Goal: Task Accomplishment & Management: Manage account settings

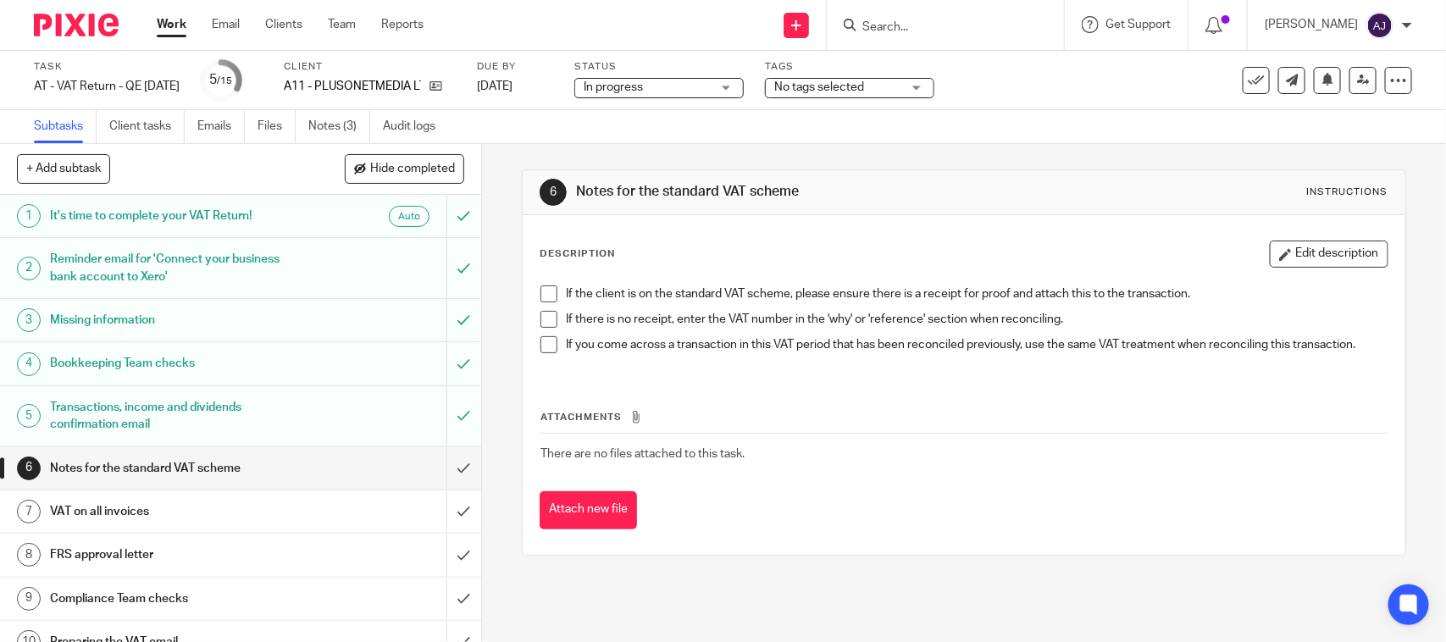
click at [756, 165] on div "6 Notes for the standard VAT scheme Instructions Description Edit description I…" at bounding box center [963, 362] width 883 height 437
click at [750, 183] on h1 "Notes for the standard VAT scheme" at bounding box center [788, 192] width 424 height 18
click at [910, 132] on div "Subtasks Client tasks Emails Files Notes (3) Audit logs" at bounding box center [723, 127] width 1446 height 34
click at [904, 565] on div "6 Notes for the standard VAT scheme Instructions Description Edit description I…" at bounding box center [963, 362] width 883 height 437
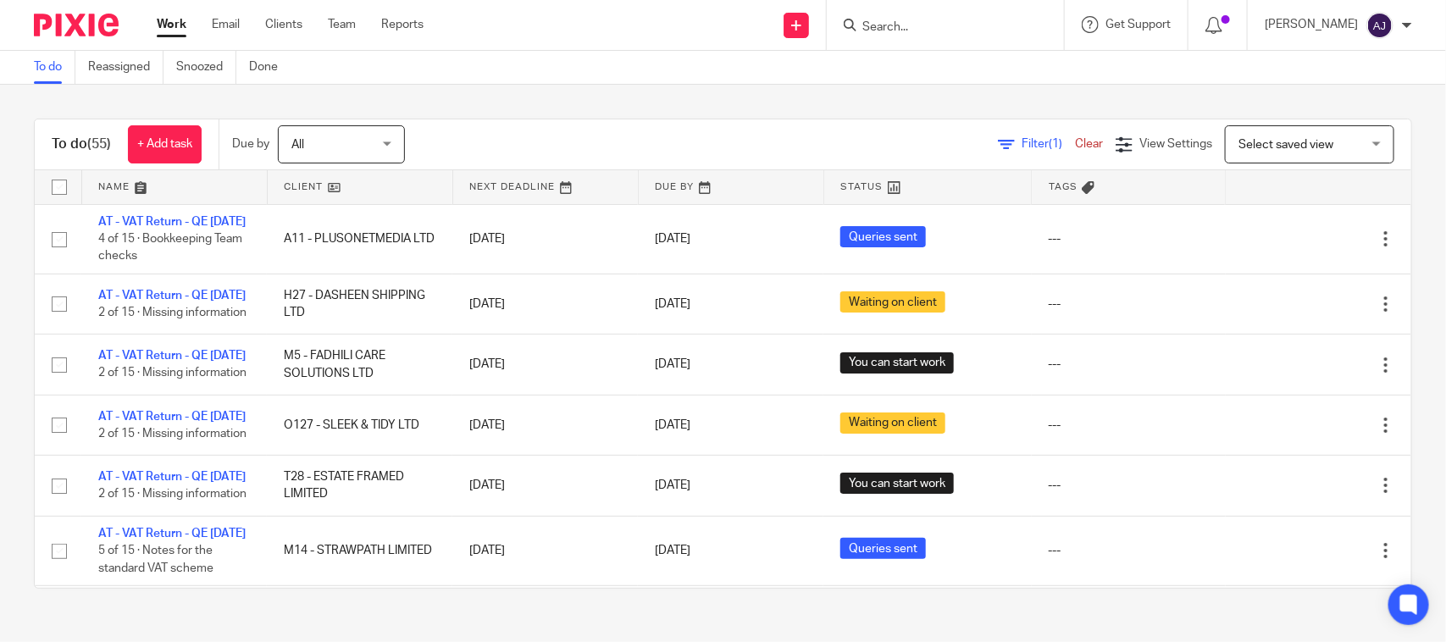
scroll to position [815, 0]
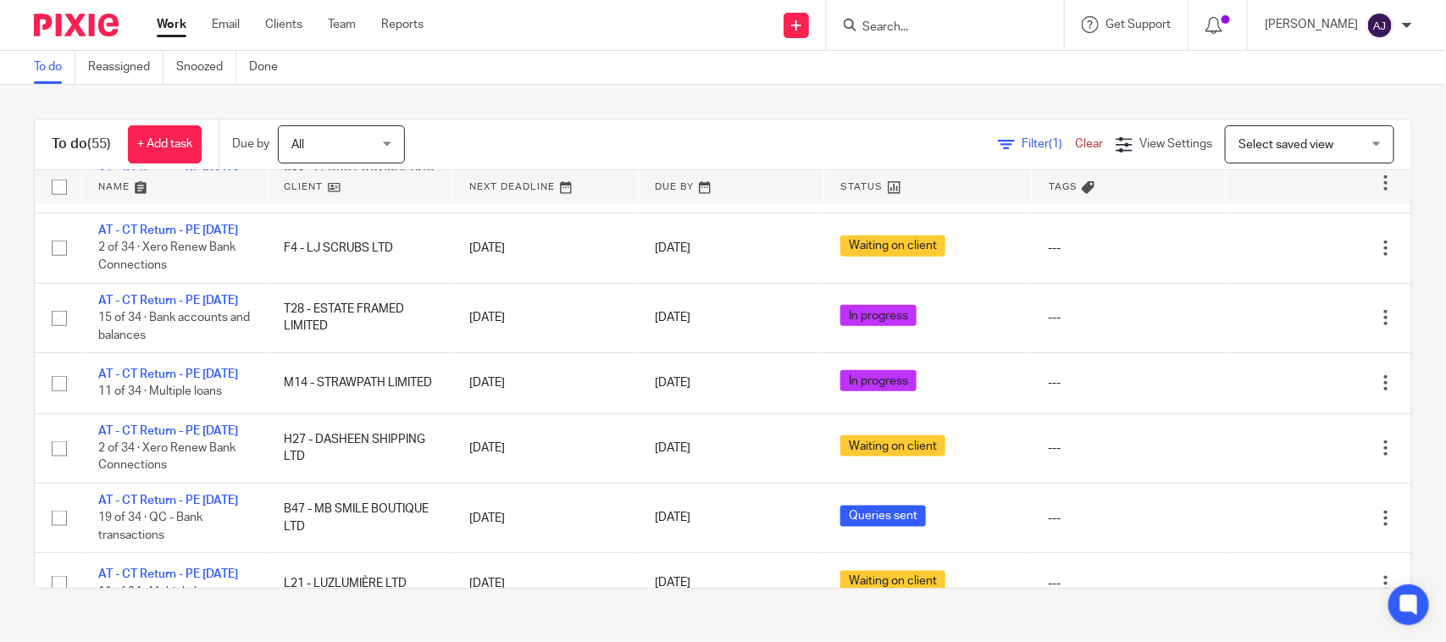
click at [159, 106] on link "AT - VAT Return - QE [DATE]" at bounding box center [171, 100] width 147 height 12
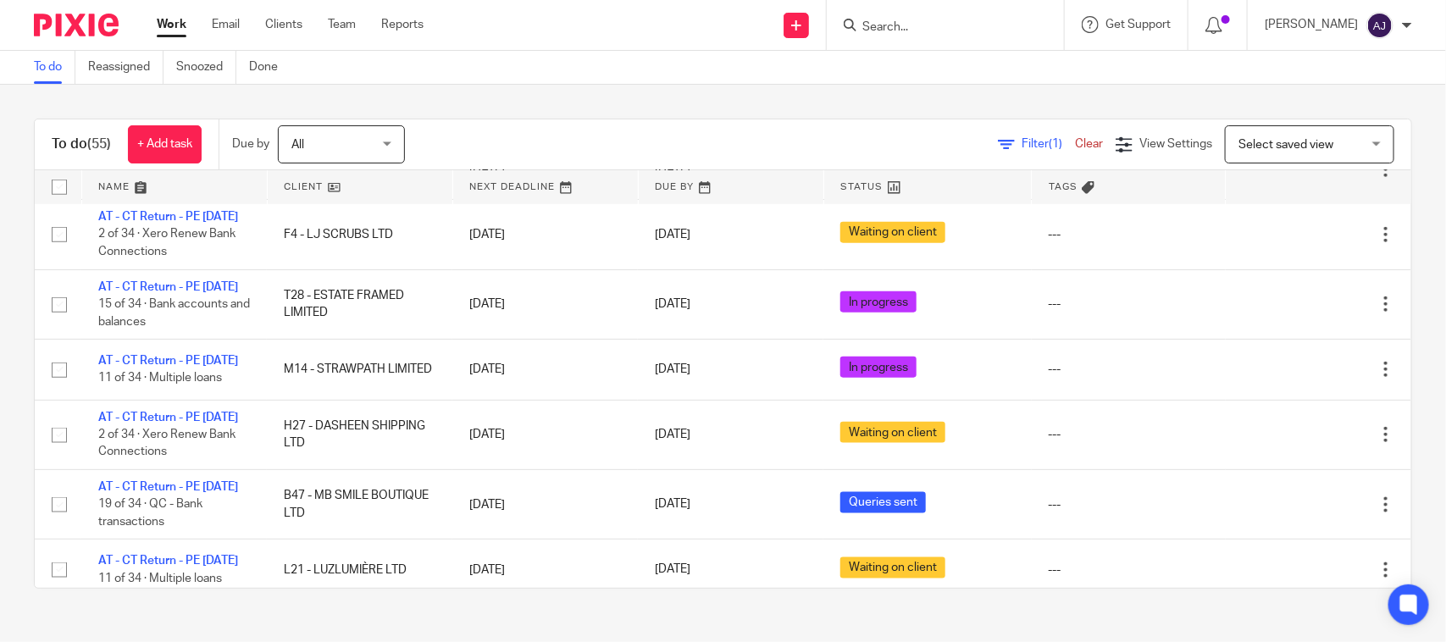
scroll to position [847, 0]
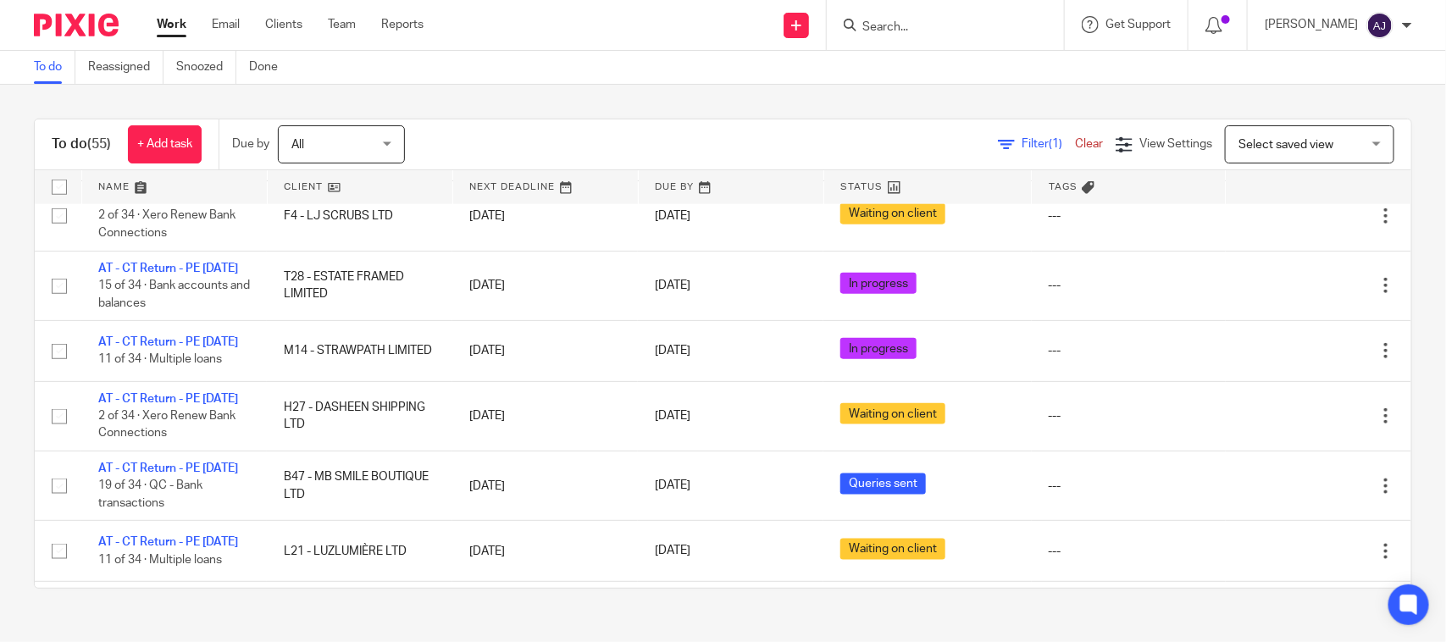
click at [684, 129] on div "Filter (1) Clear View Settings View Settings (1) Filters Clear Save Manage save…" at bounding box center [922, 144] width 976 height 38
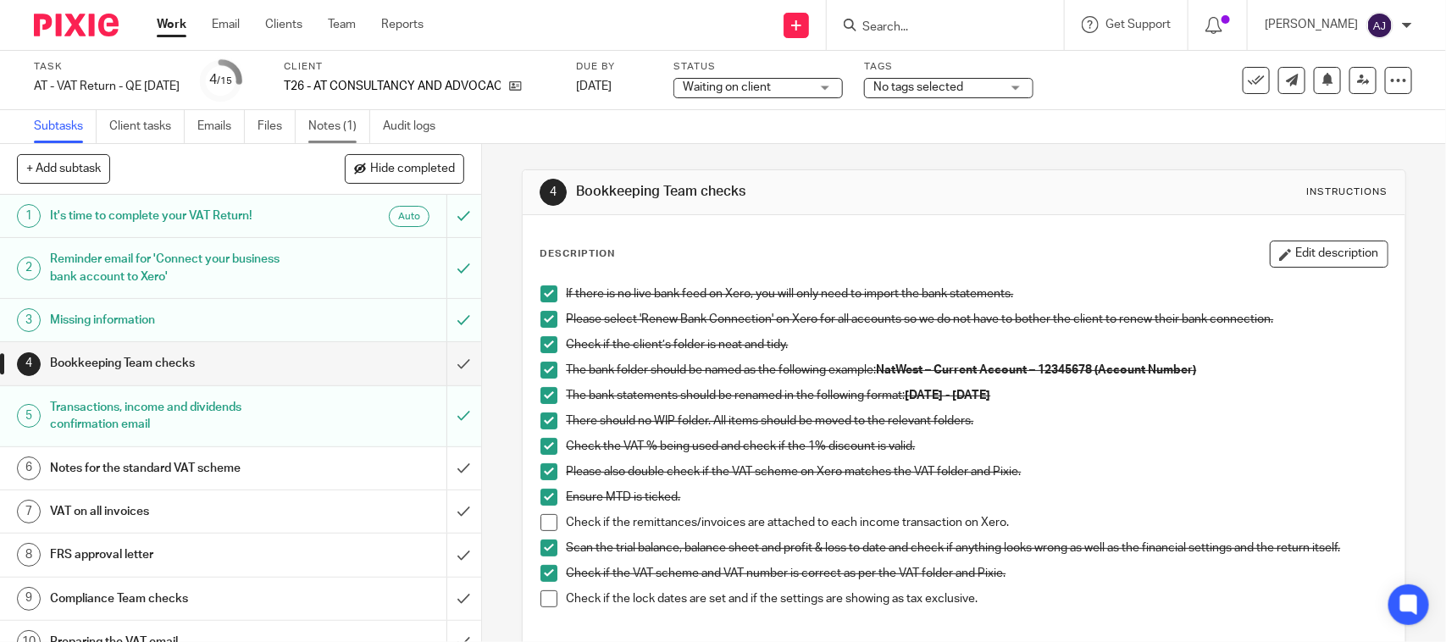
click at [337, 132] on link "Notes (1)" at bounding box center [339, 126] width 62 height 33
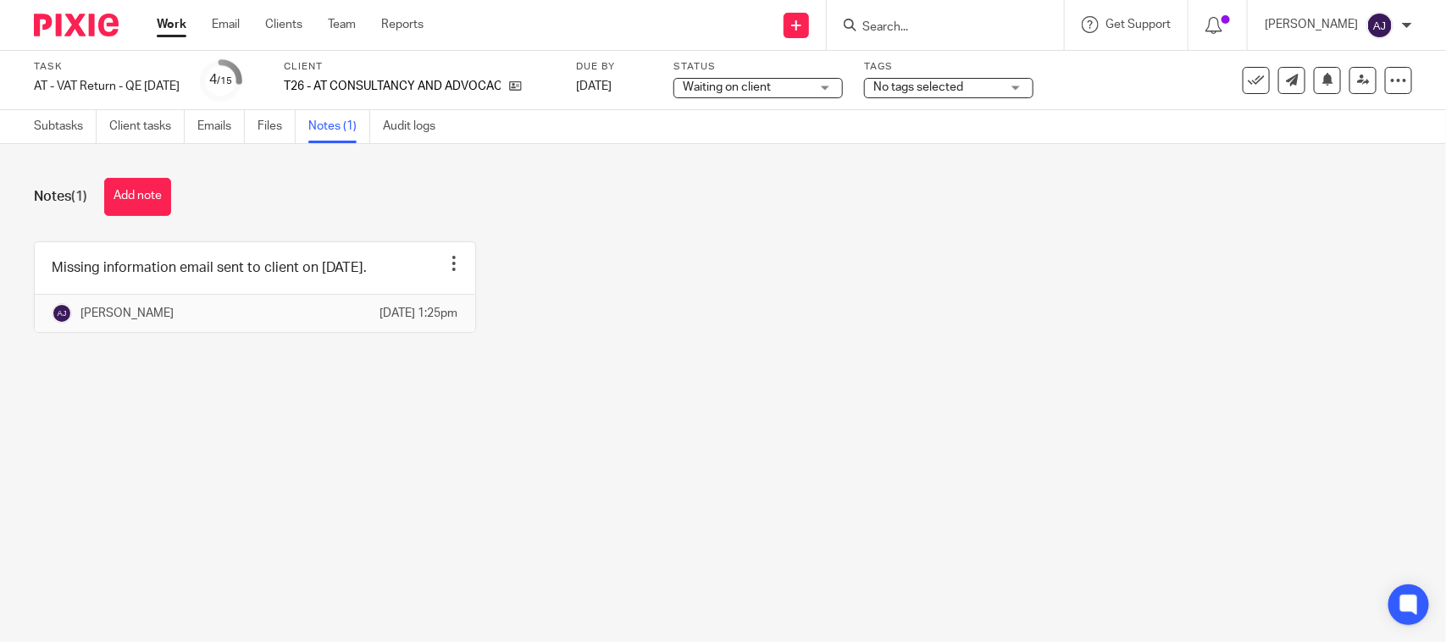
click at [848, 357] on div "Missing information email sent to client on 14-08-2025. Edit note Delete note A…" at bounding box center [710, 299] width 1404 height 117
click at [771, 87] on span "Waiting on client" at bounding box center [727, 87] width 88 height 12
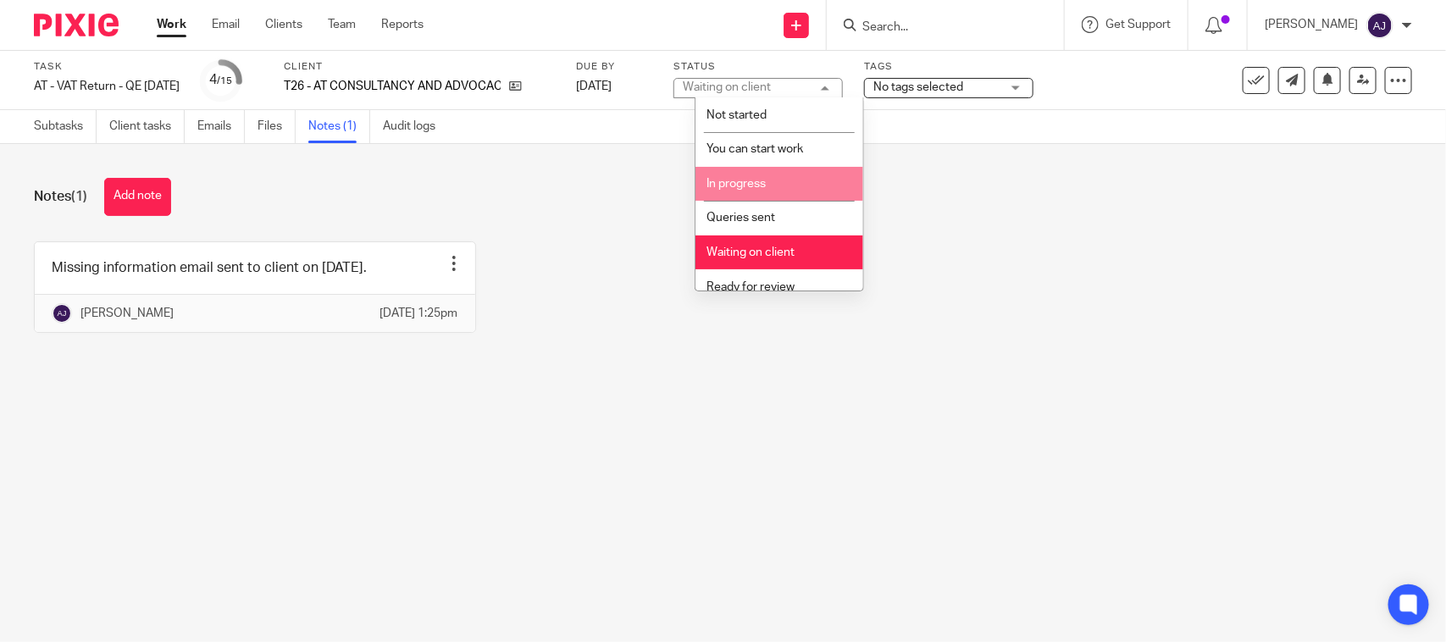
click at [747, 196] on li "In progress" at bounding box center [779, 184] width 168 height 35
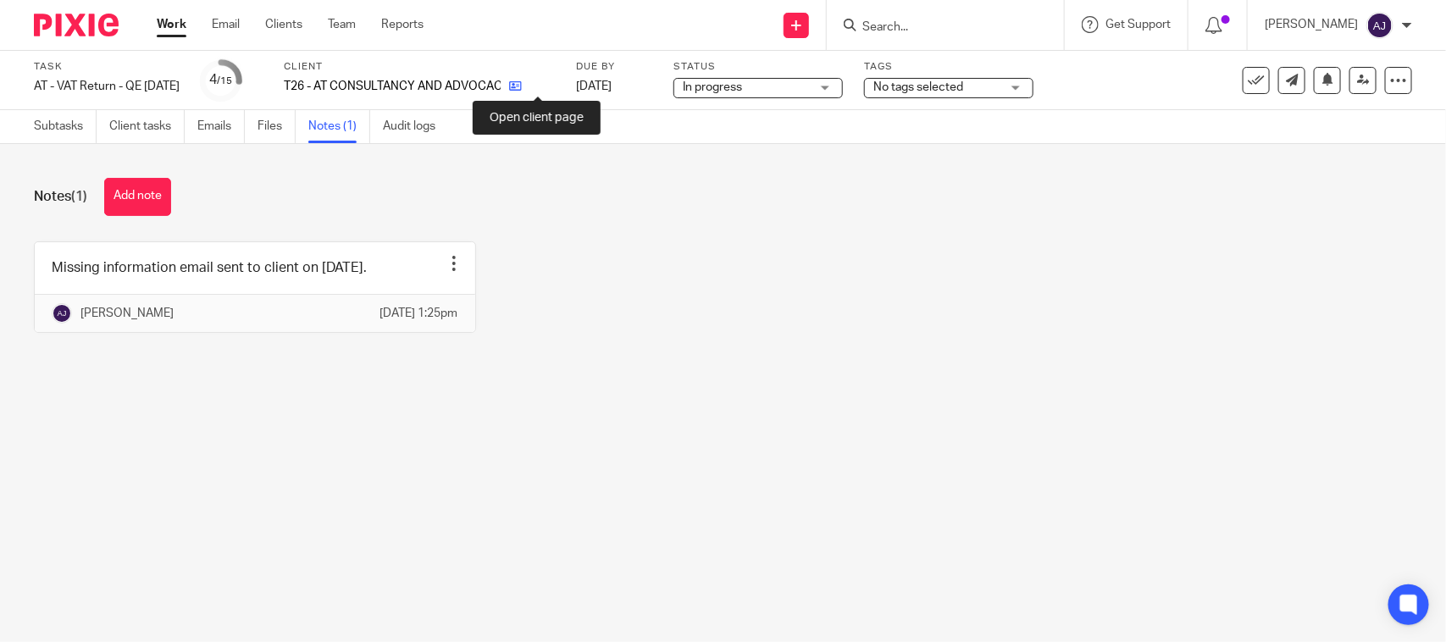
click at [522, 83] on icon at bounding box center [515, 86] width 13 height 13
click at [273, 412] on main "Task AT - VAT Return - QE 31-07-2025 Save AT - VAT Return - QE 31-07-2025 4 /15…" at bounding box center [723, 321] width 1446 height 642
click at [70, 132] on link "Subtasks" at bounding box center [65, 126] width 63 height 33
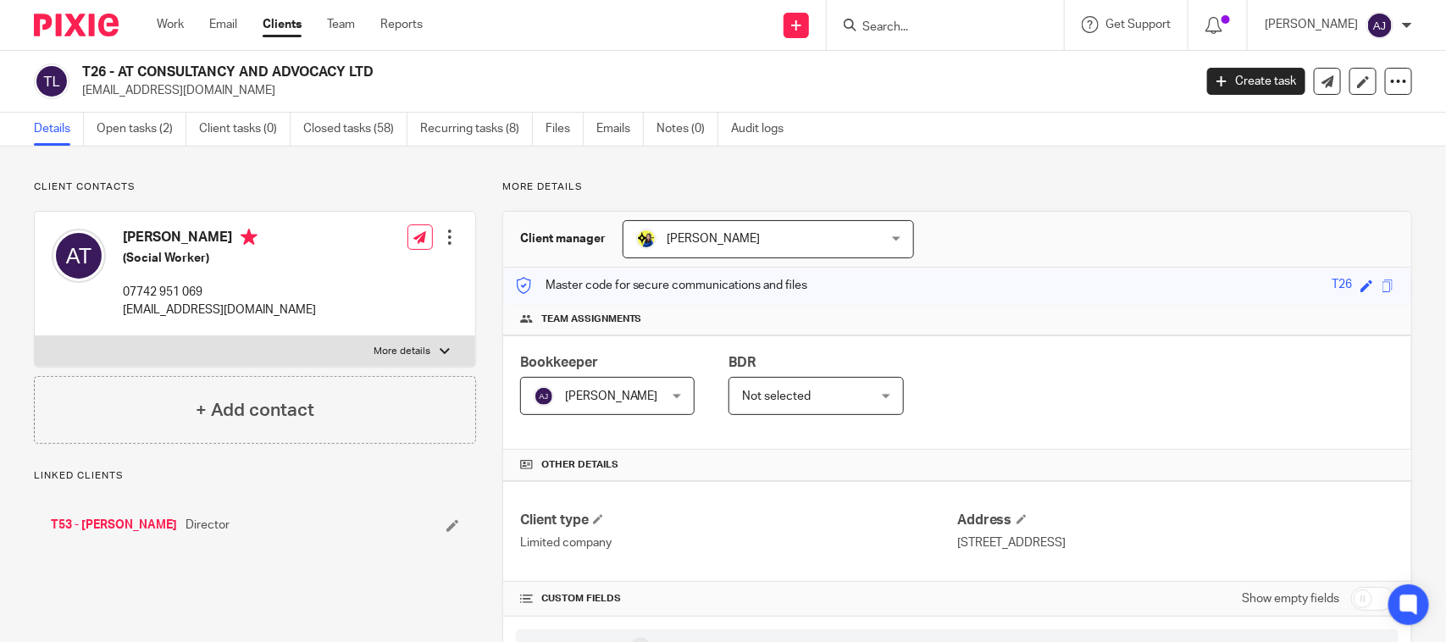
scroll to position [529, 0]
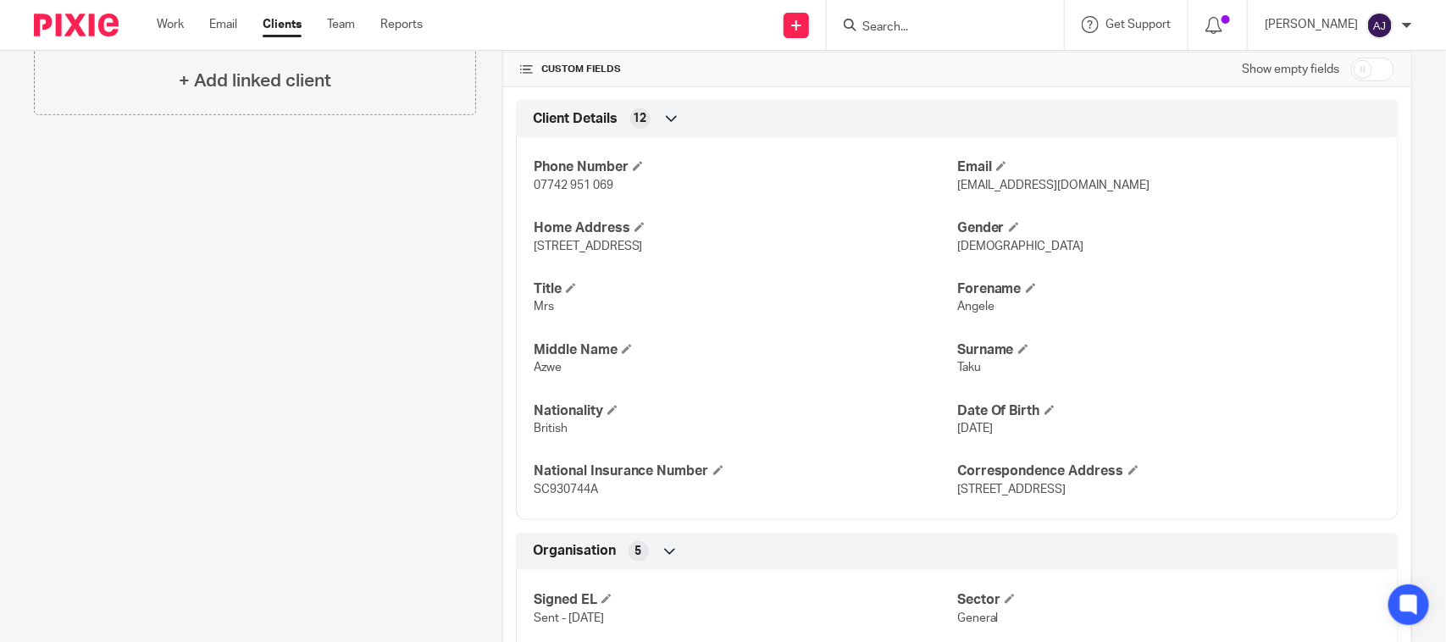
click at [370, 392] on div "Client contacts Angele Taku (Social Worker) 07742 951 069 asanjia@yahoo.com Edi…" at bounding box center [242, 639] width 468 height 1976
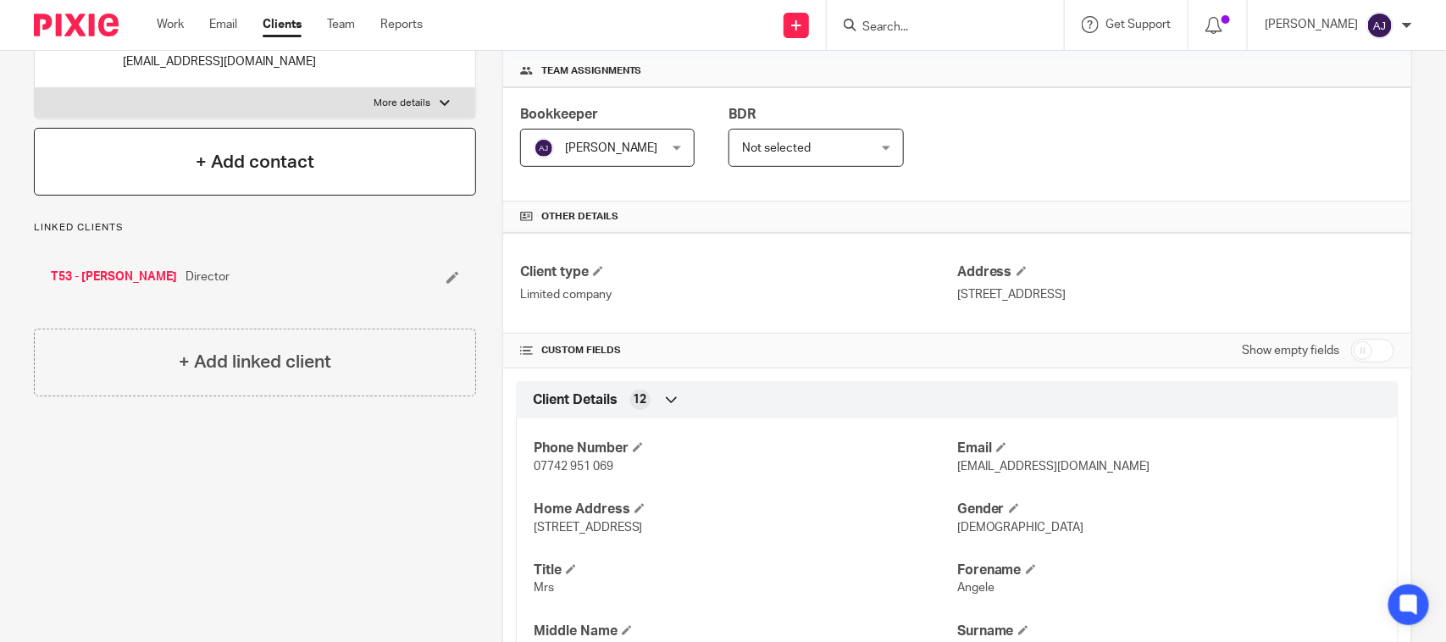
scroll to position [0, 0]
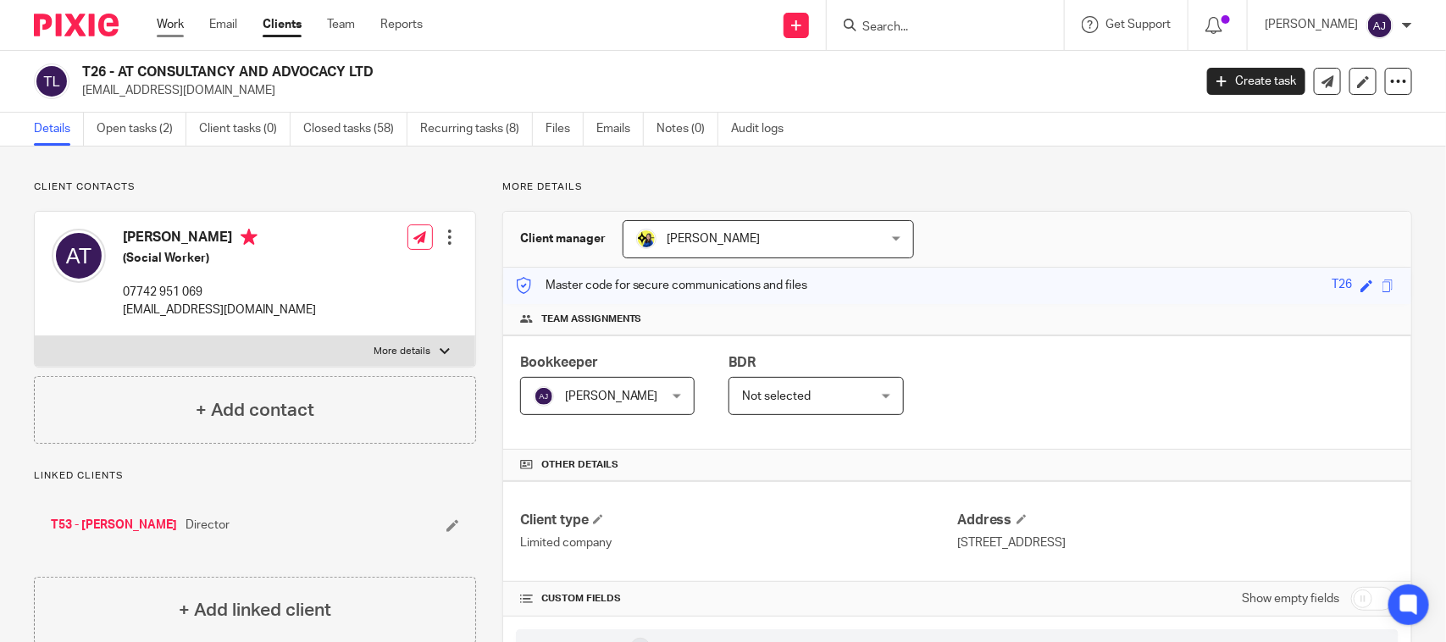
click at [174, 28] on link "Work" at bounding box center [170, 24] width 27 height 17
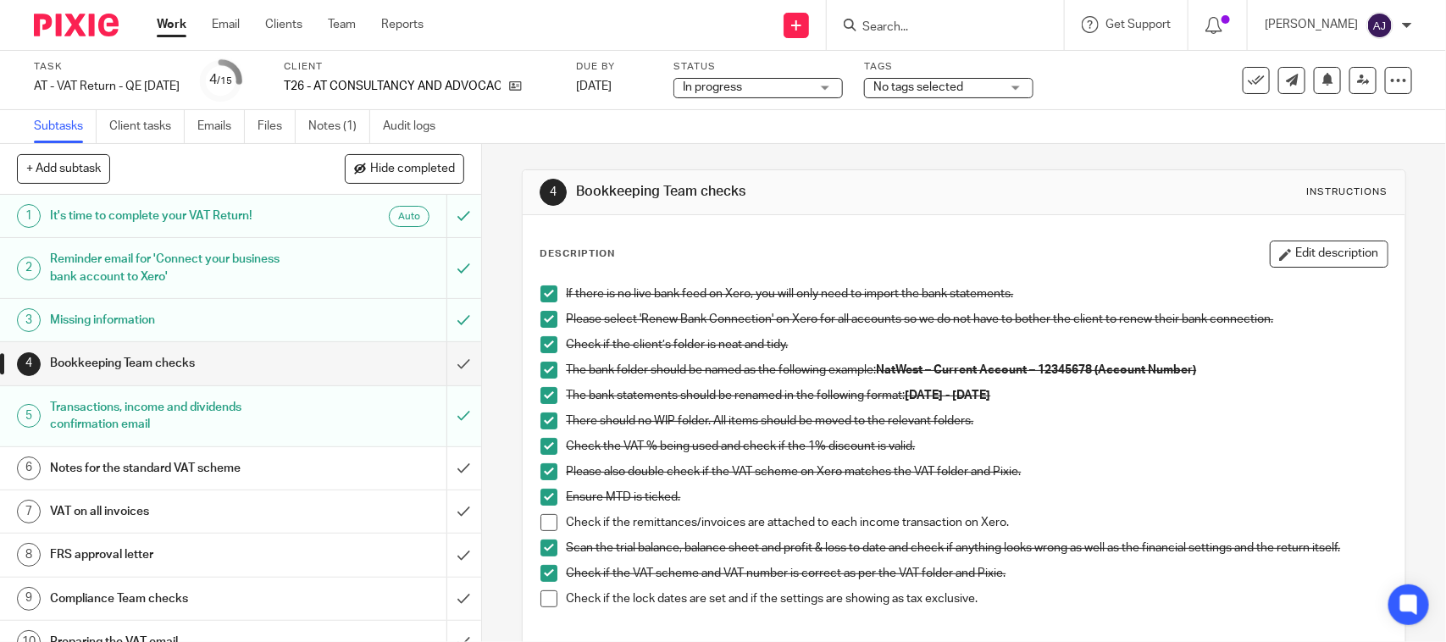
click at [546, 518] on span at bounding box center [548, 522] width 17 height 17
click at [540, 610] on li "Check if the lock dates are set and if the settings are showing as tax exclusiv…" at bounding box center [963, 602] width 846 height 25
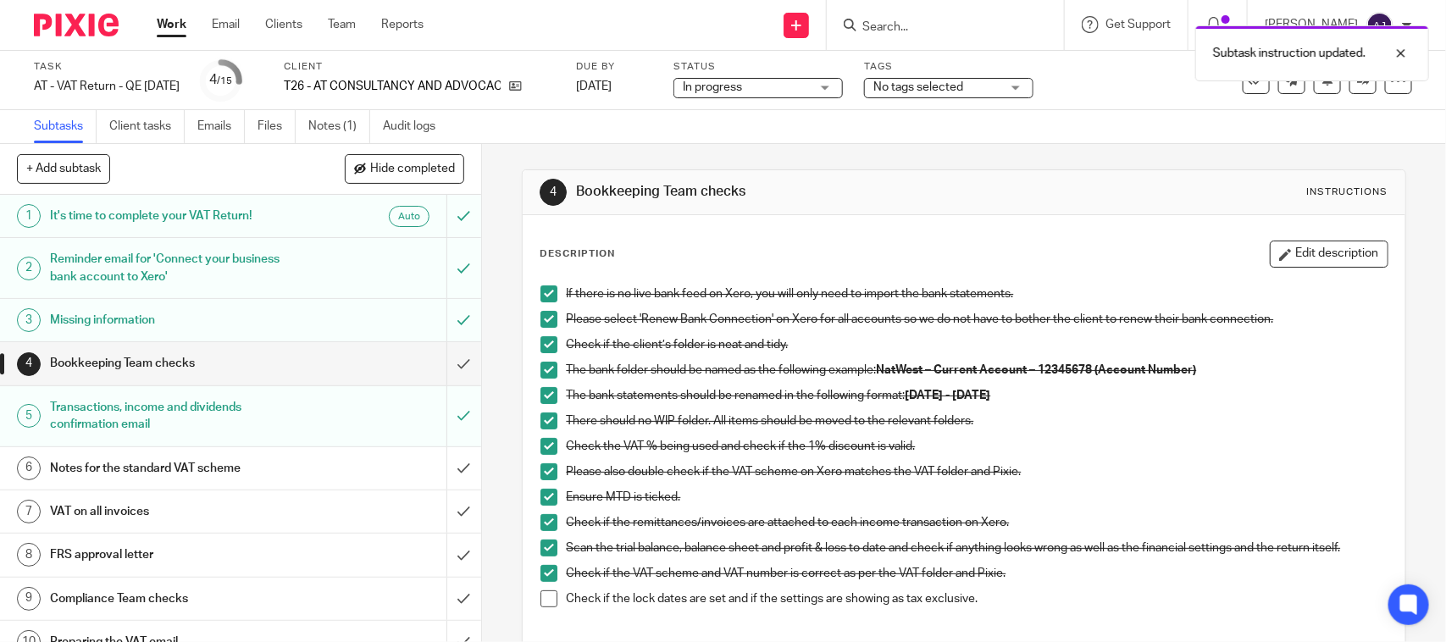
click at [546, 595] on span at bounding box center [548, 598] width 17 height 17
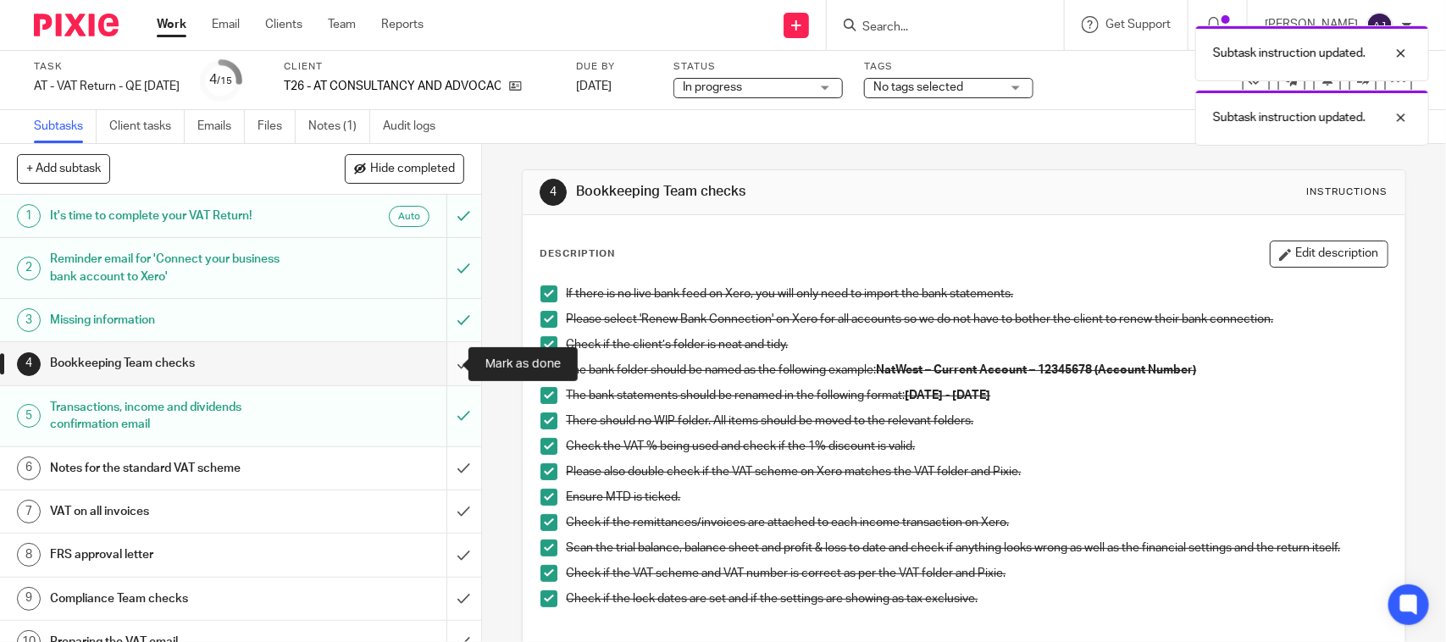
click at [450, 367] on input "submit" at bounding box center [240, 363] width 481 height 42
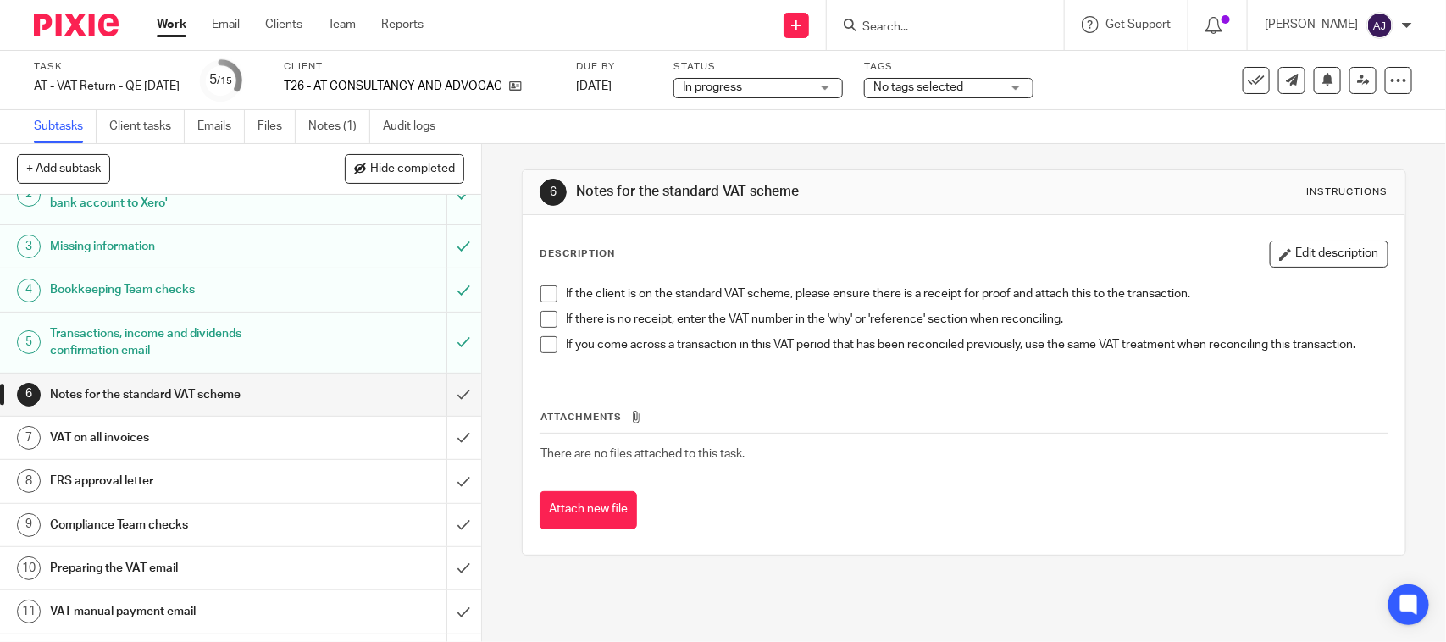
scroll to position [106, 0]
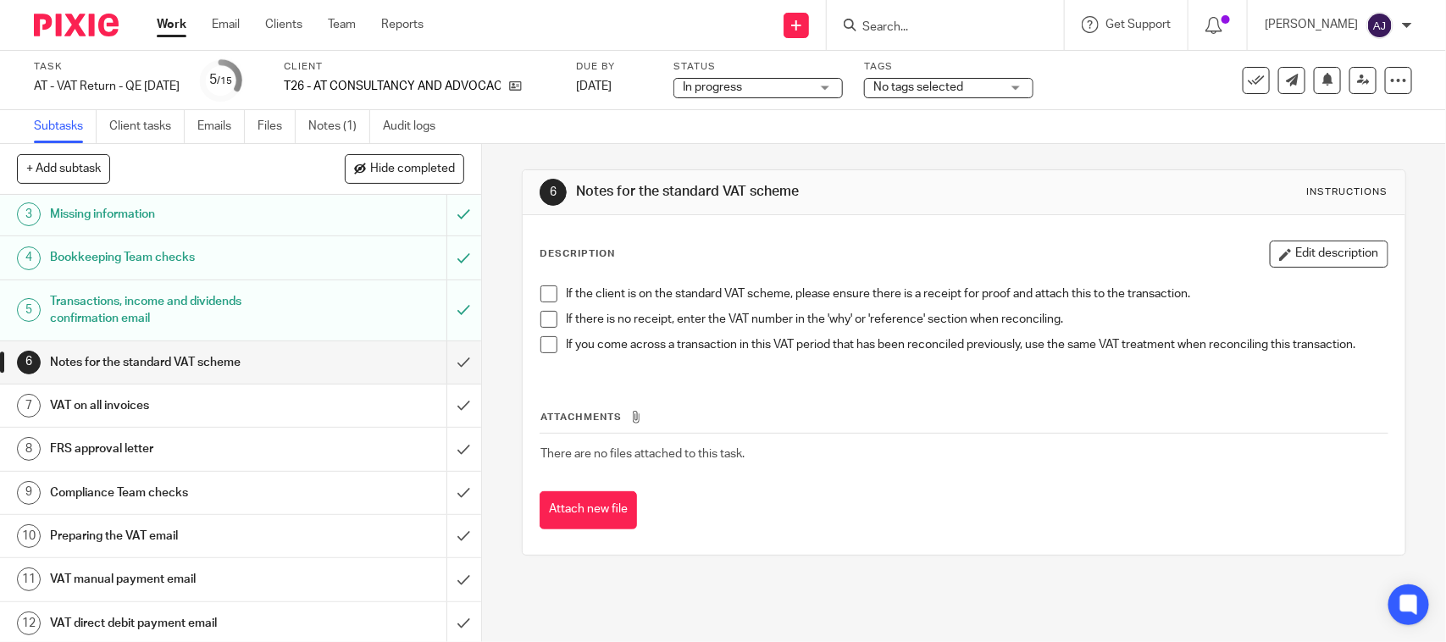
click at [543, 290] on span at bounding box center [548, 293] width 17 height 17
click at [540, 323] on span at bounding box center [548, 319] width 17 height 17
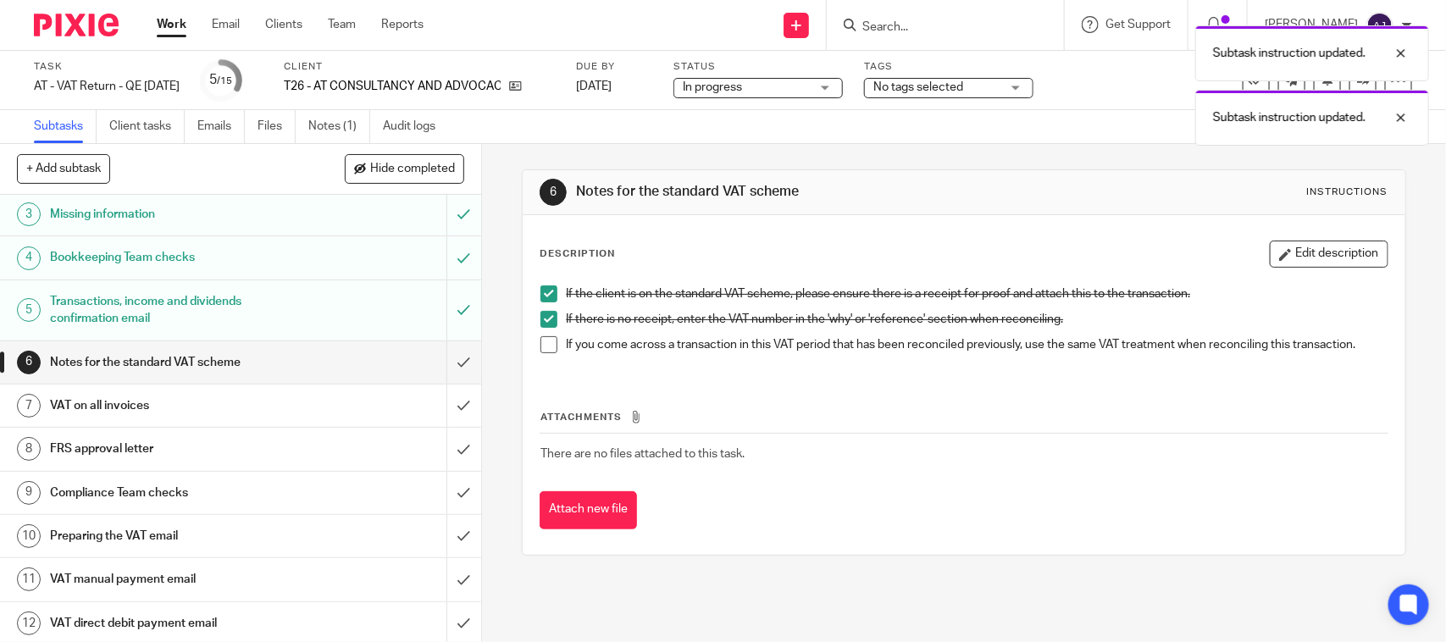
click at [545, 343] on span at bounding box center [548, 344] width 17 height 17
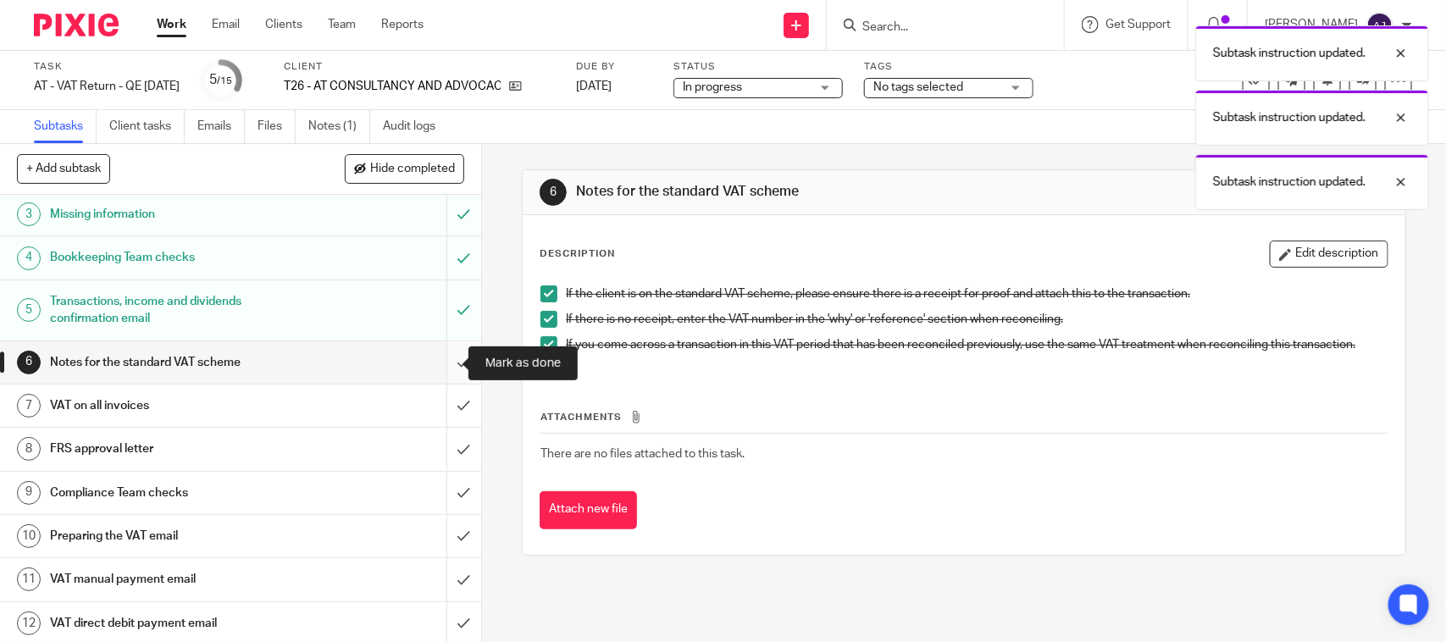
click at [443, 367] on input "submit" at bounding box center [240, 362] width 481 height 42
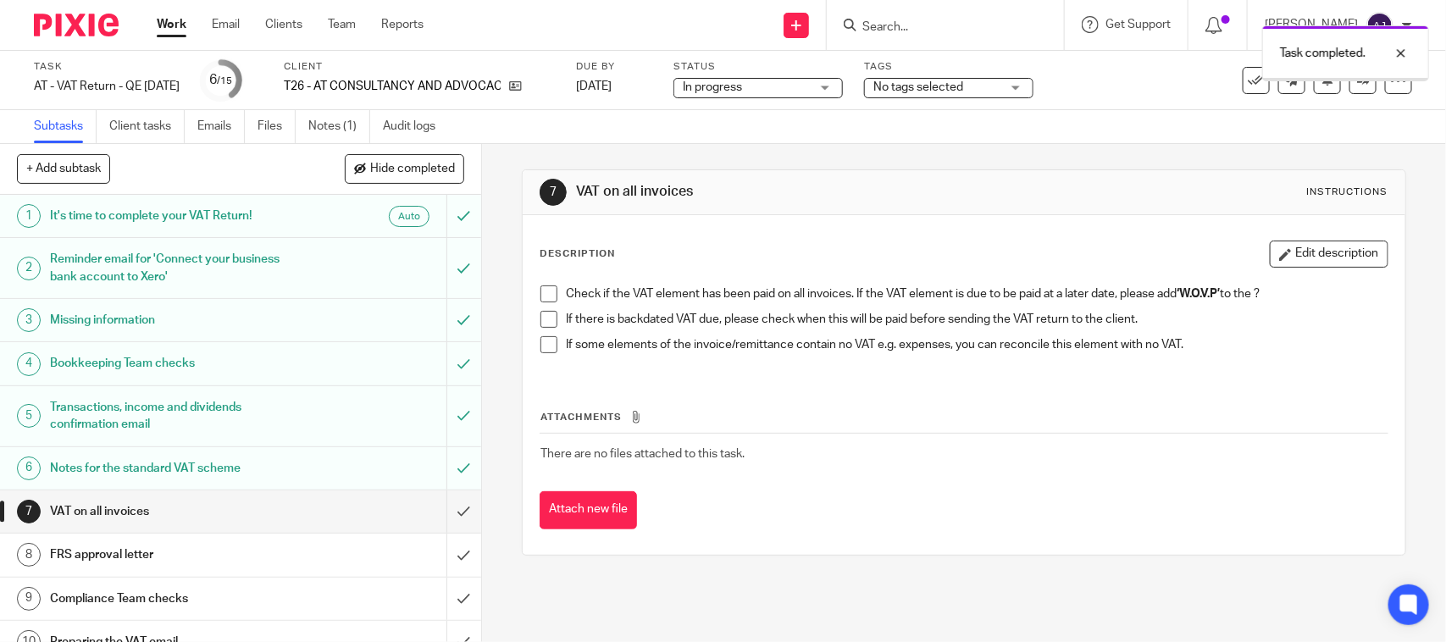
click at [542, 301] on span at bounding box center [548, 293] width 17 height 17
click at [540, 316] on span at bounding box center [548, 319] width 17 height 17
click at [543, 346] on span at bounding box center [548, 344] width 17 height 17
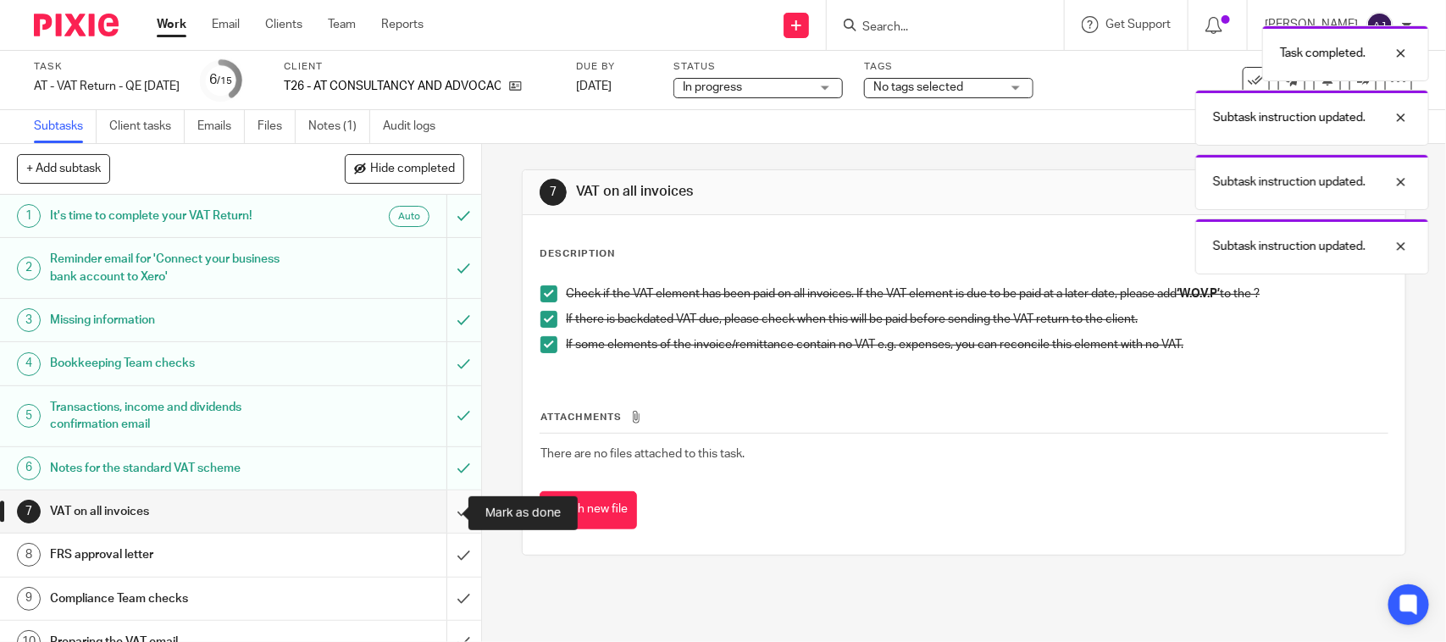
click at [437, 517] on input "submit" at bounding box center [240, 511] width 481 height 42
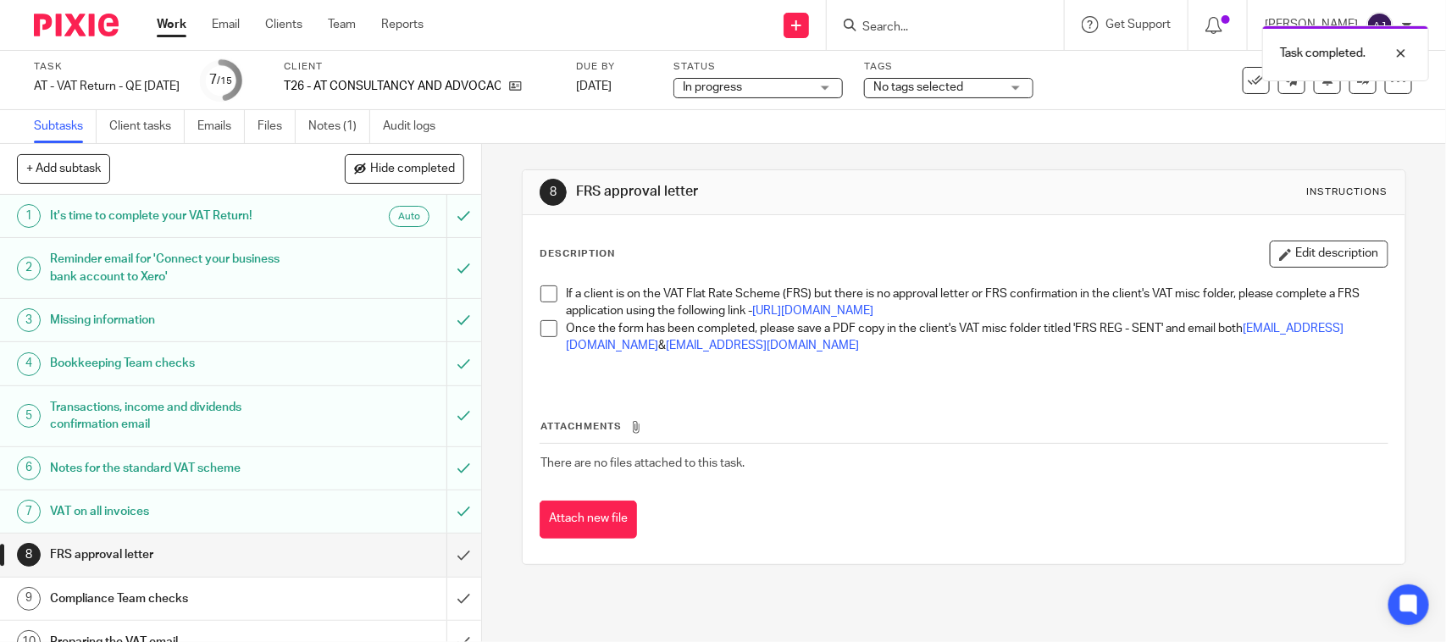
click at [540, 294] on span at bounding box center [548, 293] width 17 height 17
click at [547, 337] on span at bounding box center [548, 328] width 17 height 17
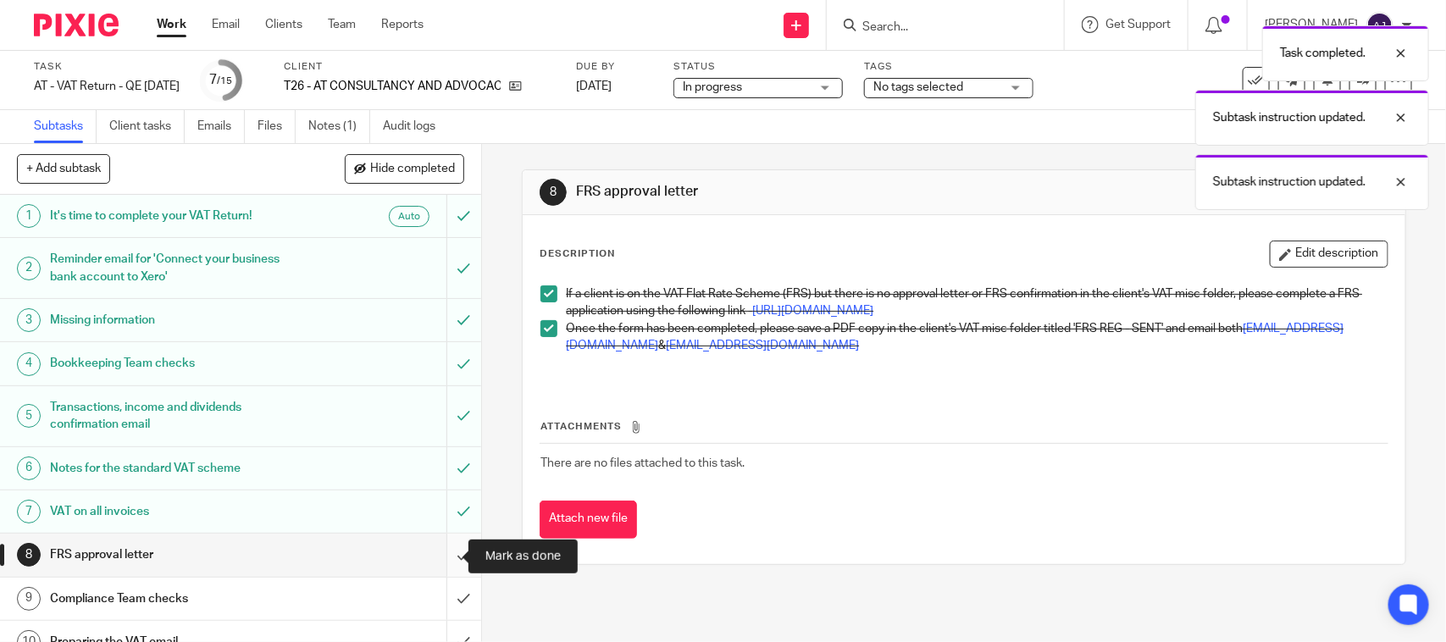
click at [442, 553] on input "submit" at bounding box center [240, 555] width 481 height 42
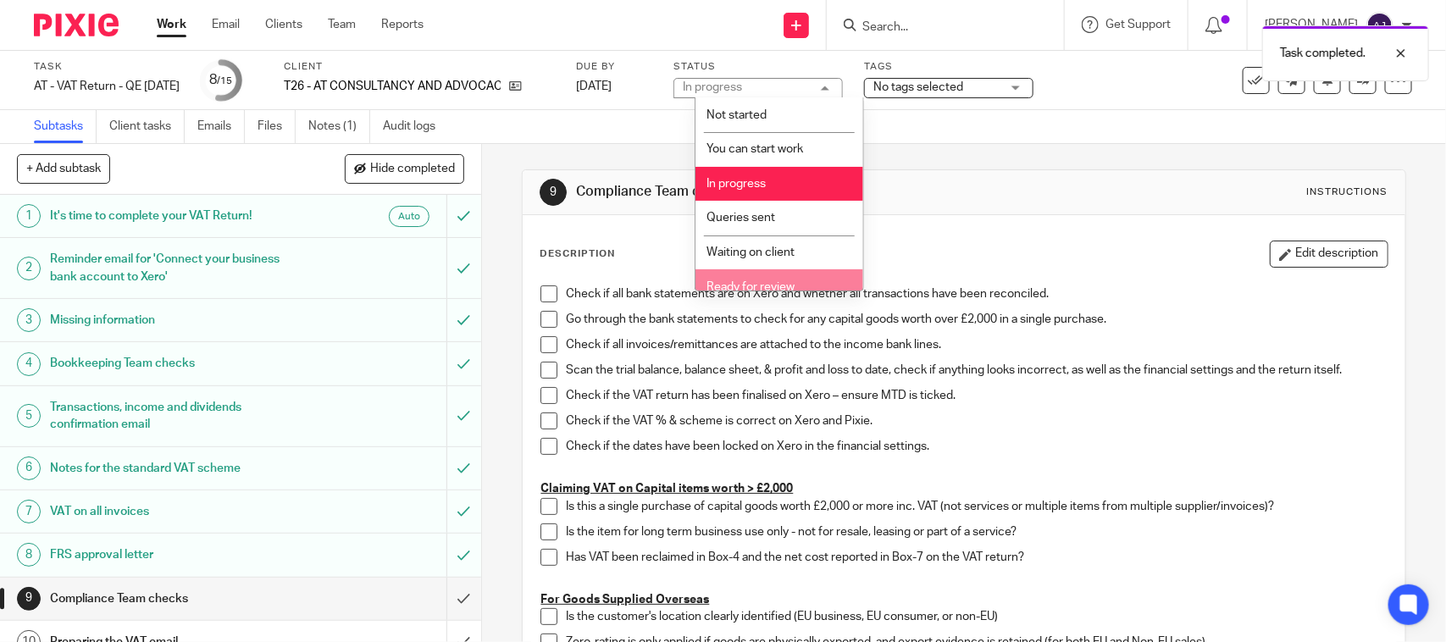
click at [772, 284] on span "Ready for review" at bounding box center [750, 287] width 88 height 12
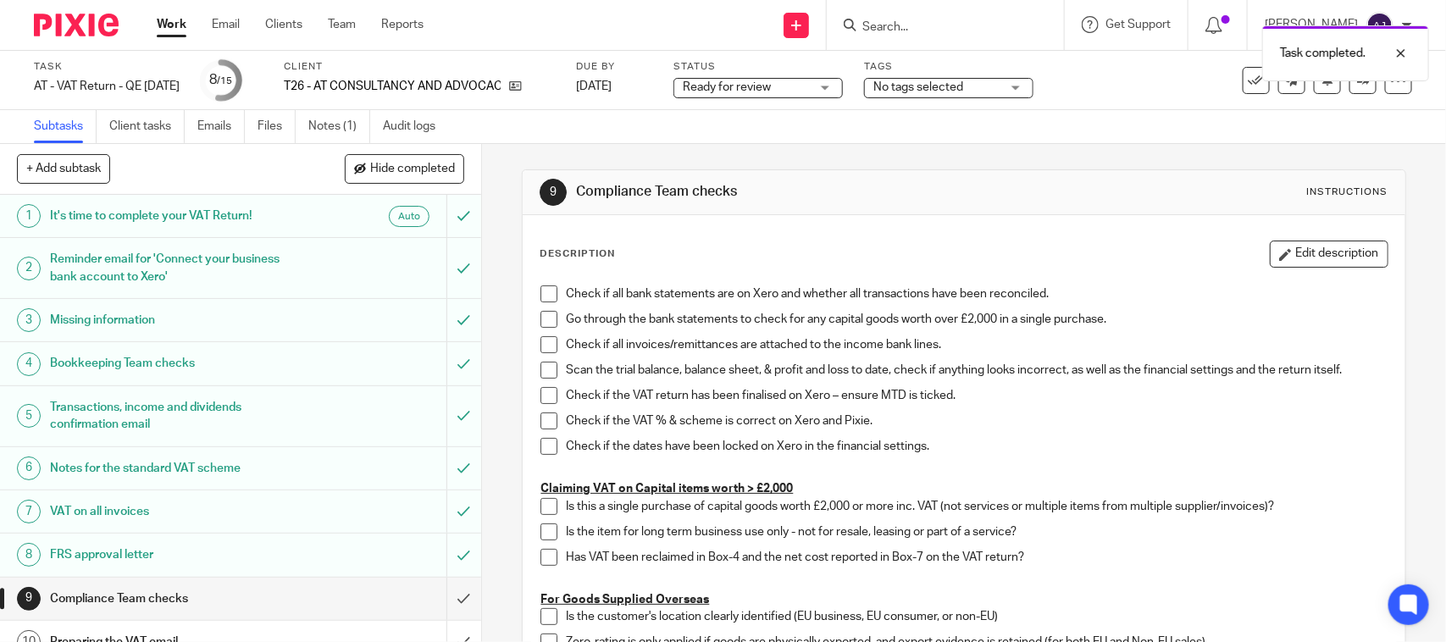
click at [860, 192] on h1 "Compliance Team checks" at bounding box center [788, 192] width 424 height 18
click at [1399, 58] on div at bounding box center [1388, 53] width 46 height 20
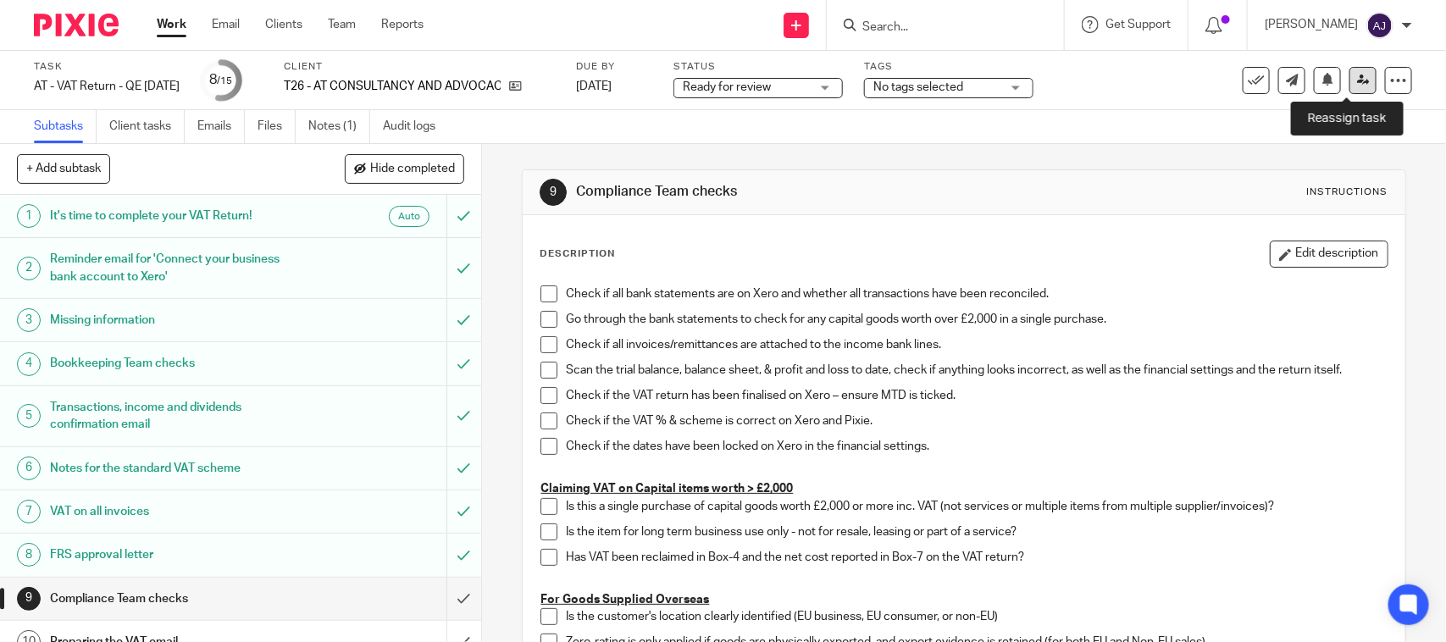
click at [1357, 79] on icon at bounding box center [1363, 80] width 13 height 13
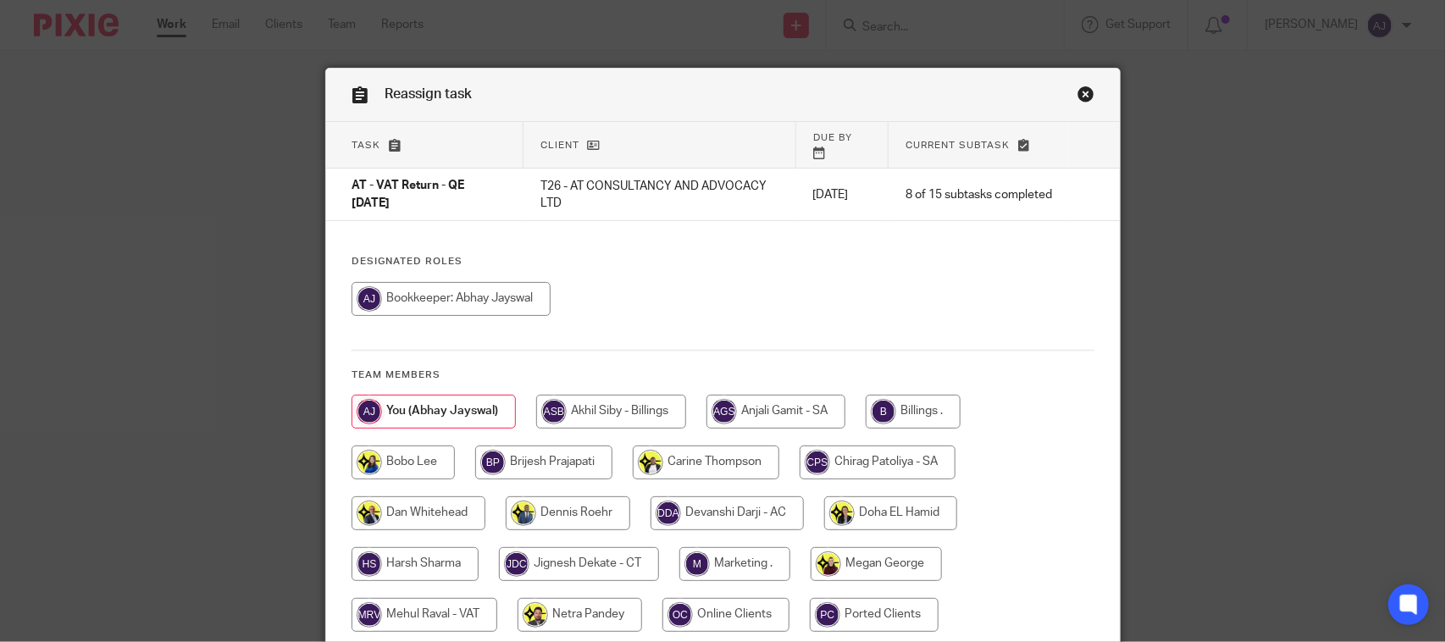
scroll to position [184, 0]
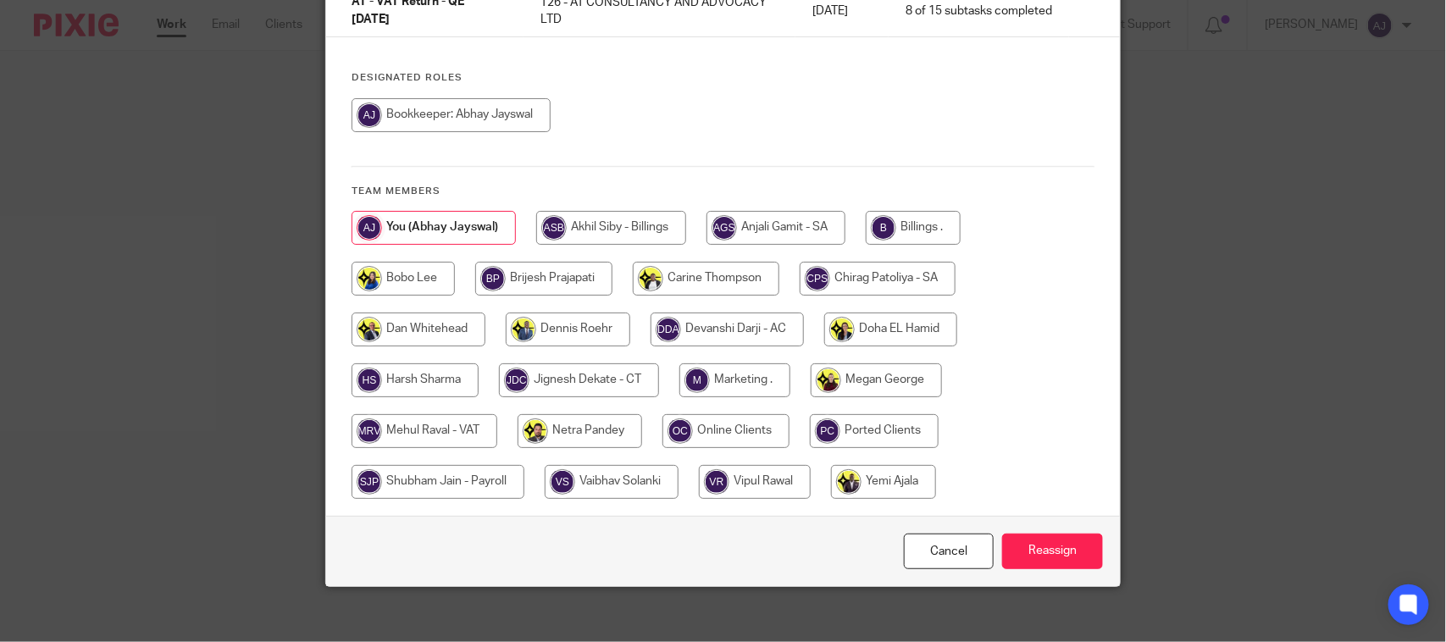
click at [352, 414] on input "radio" at bounding box center [424, 431] width 146 height 34
radio input "true"
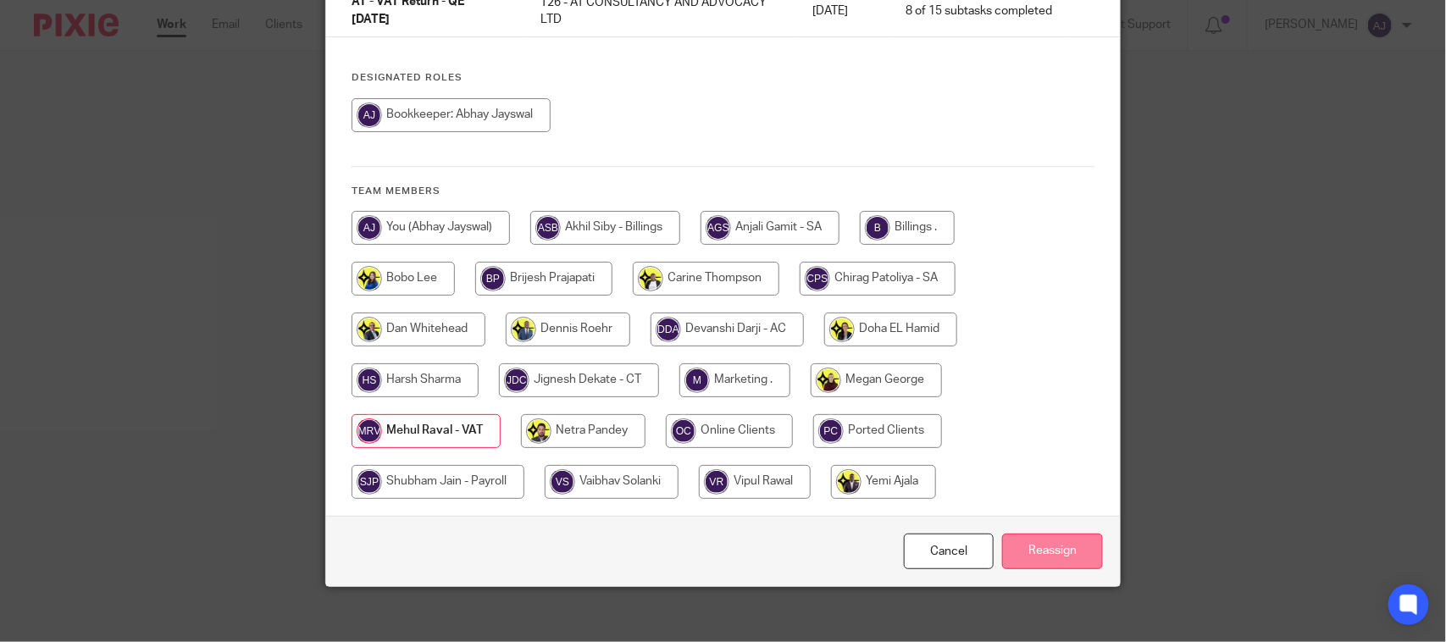
click at [1014, 534] on input "Reassign" at bounding box center [1052, 552] width 101 height 36
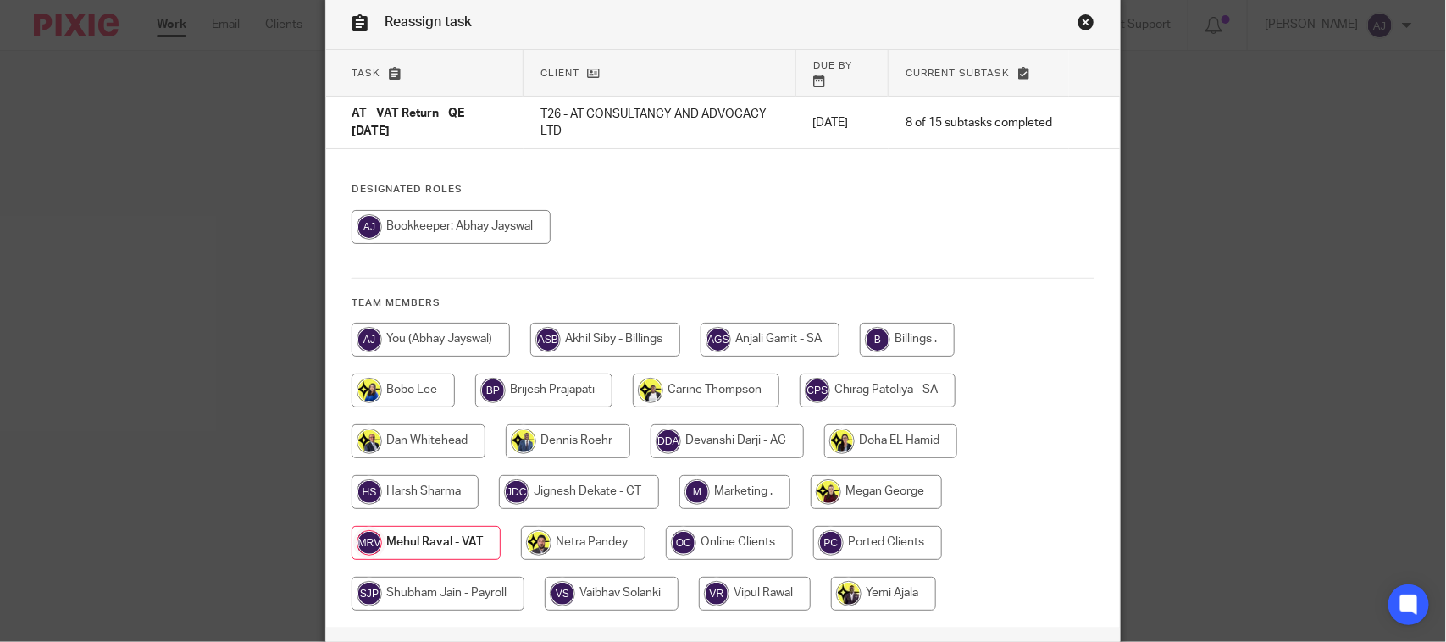
scroll to position [0, 0]
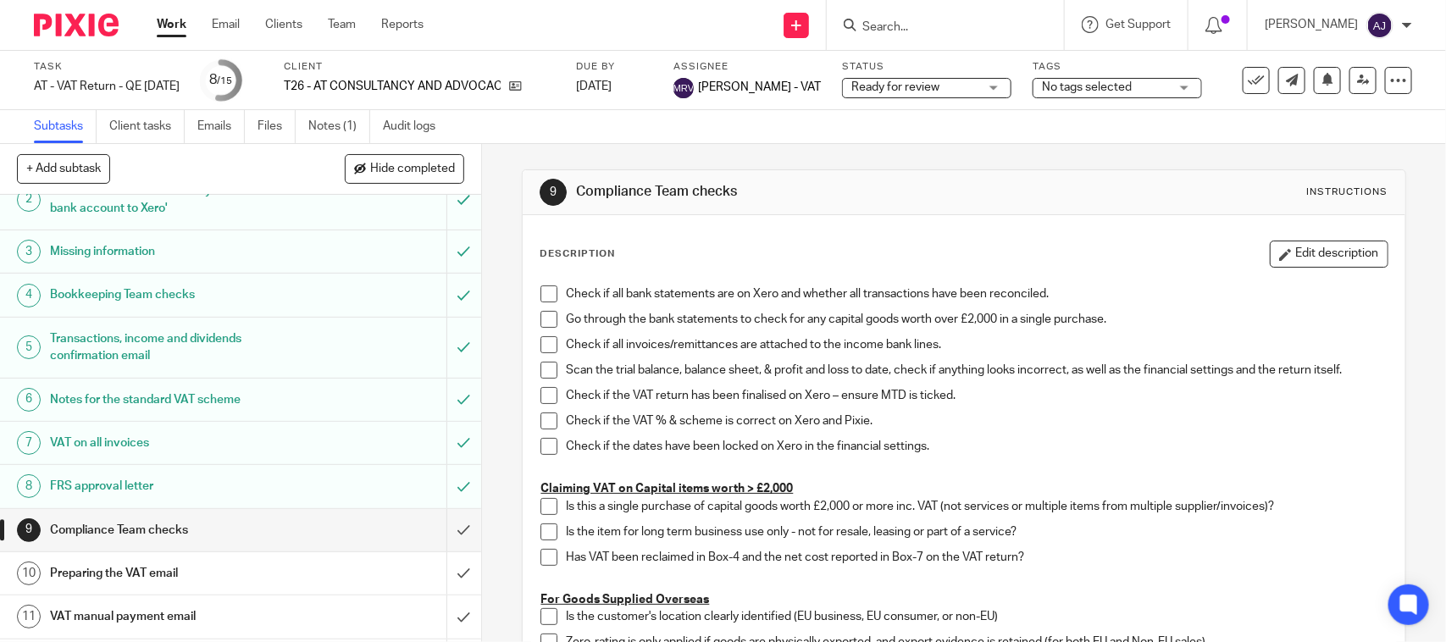
scroll to position [106, 0]
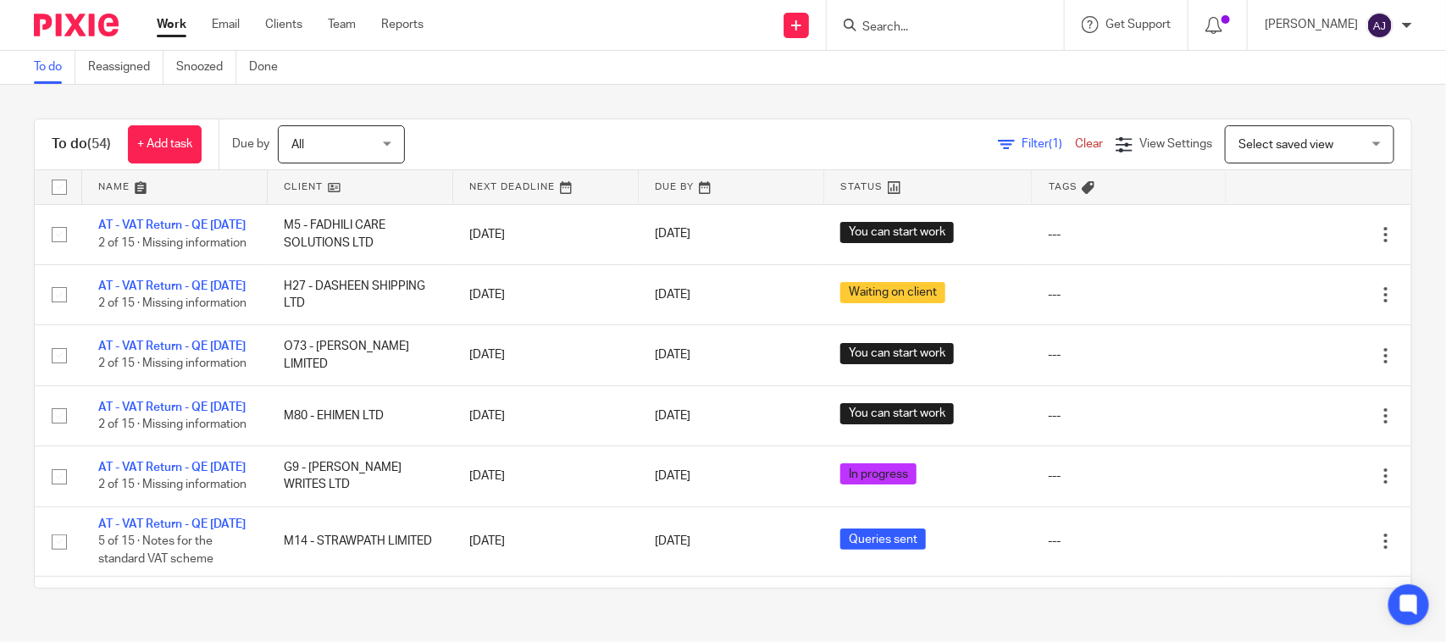
click at [662, 103] on div "To do (54) + Add task Due by All All Today Tomorrow This week Next week This mo…" at bounding box center [723, 354] width 1446 height 538
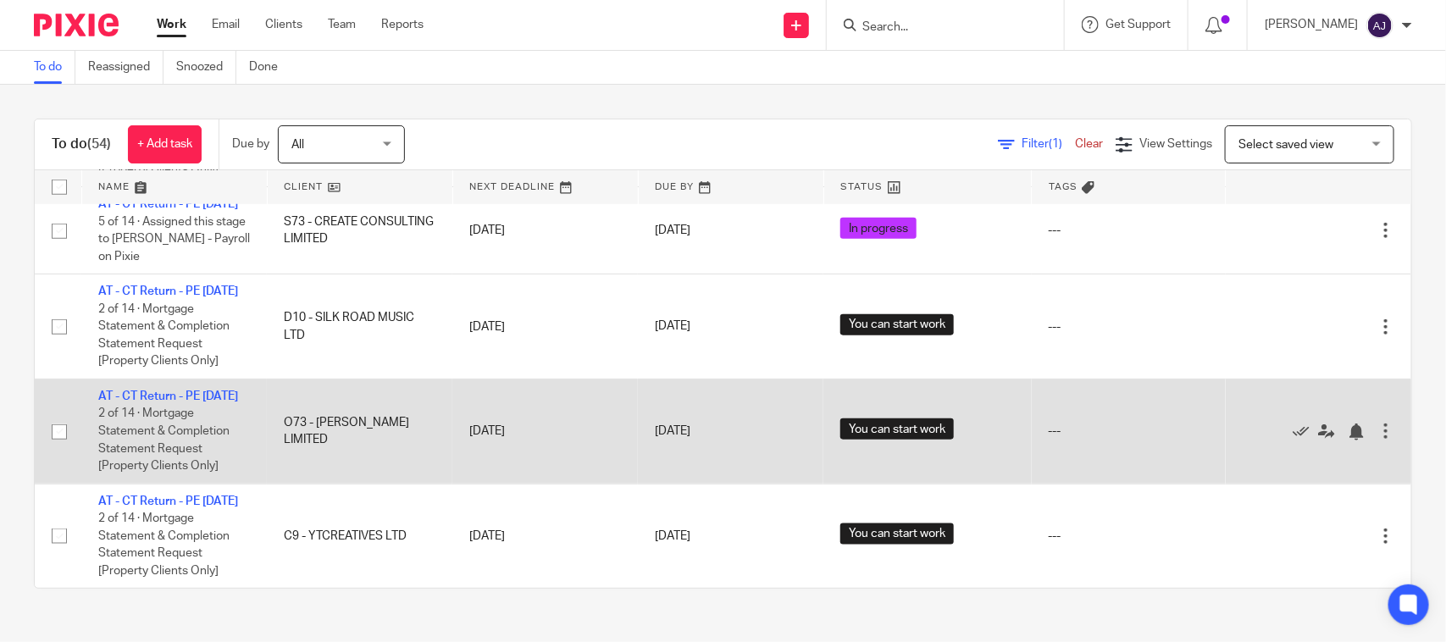
scroll to position [4195, 0]
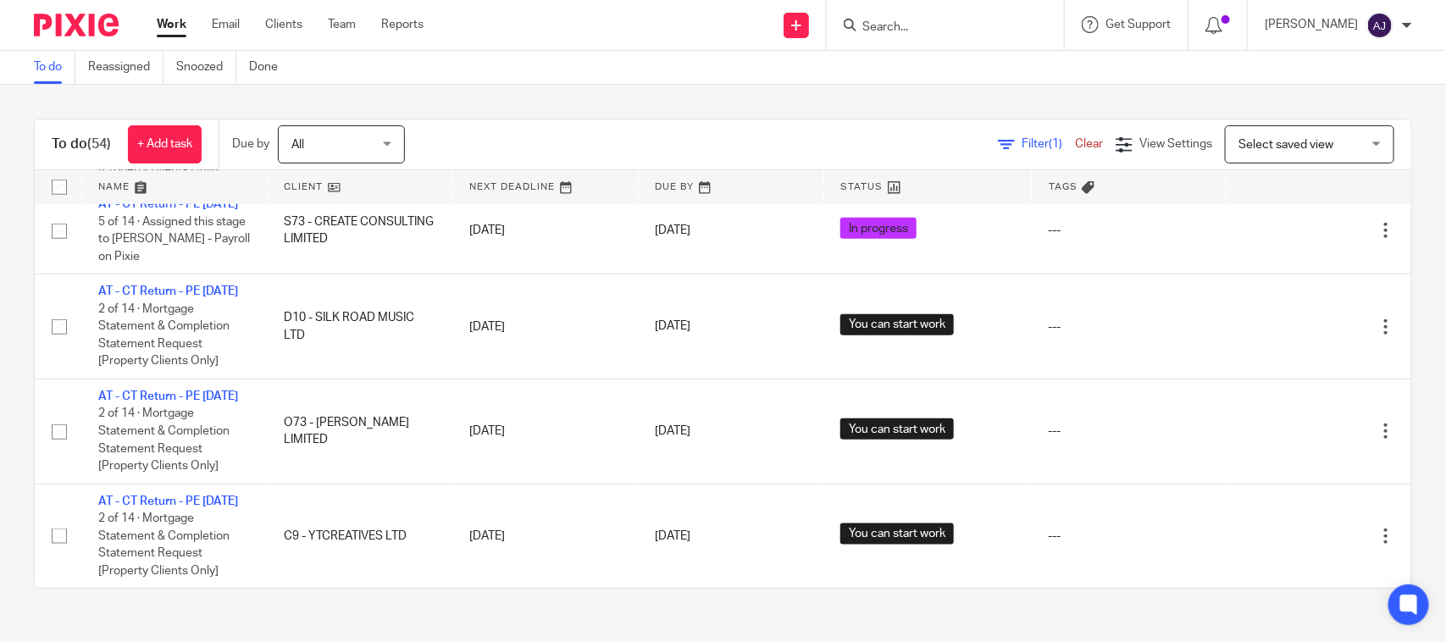
click at [781, 65] on div "To do Reassigned Snoozed Done" at bounding box center [723, 68] width 1446 height 34
click at [788, 113] on div "To do (54) + Add task Due by All All Today Tomorrow This week Next week This mo…" at bounding box center [723, 354] width 1446 height 538
click at [892, 14] on form at bounding box center [950, 24] width 180 height 21
click at [885, 20] on input "Search" at bounding box center [936, 27] width 152 height 15
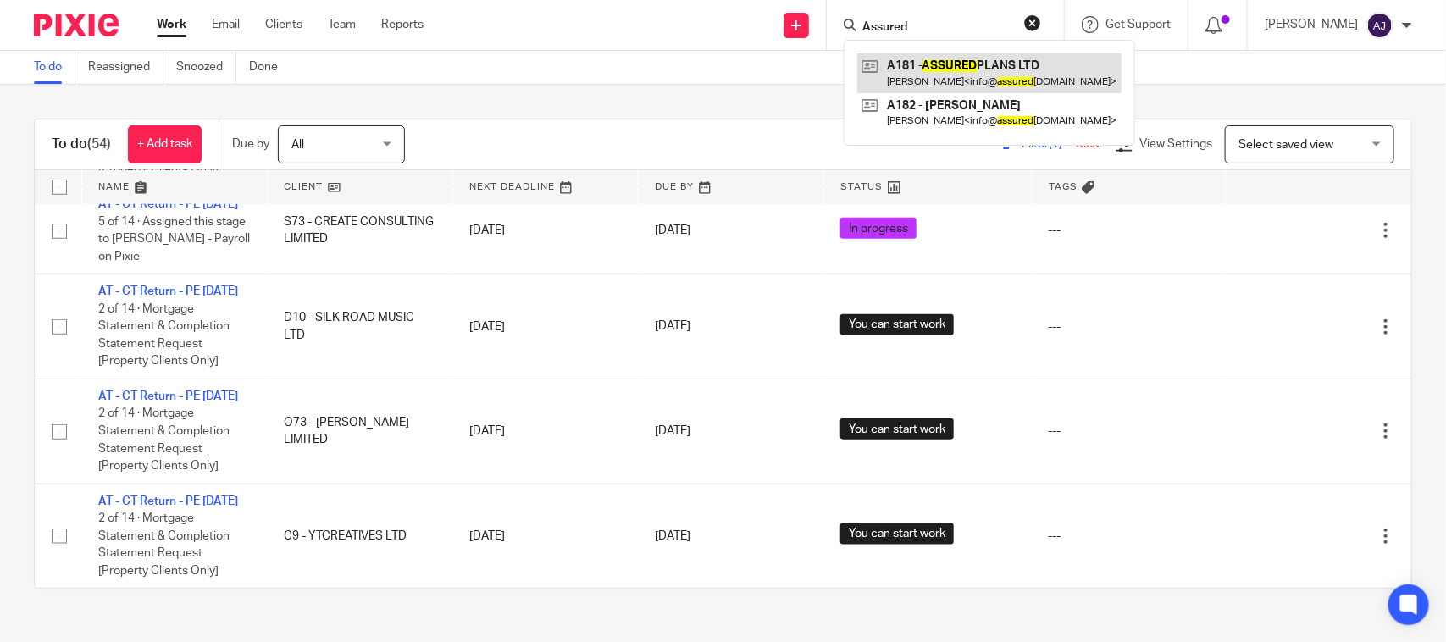
type input "Assured"
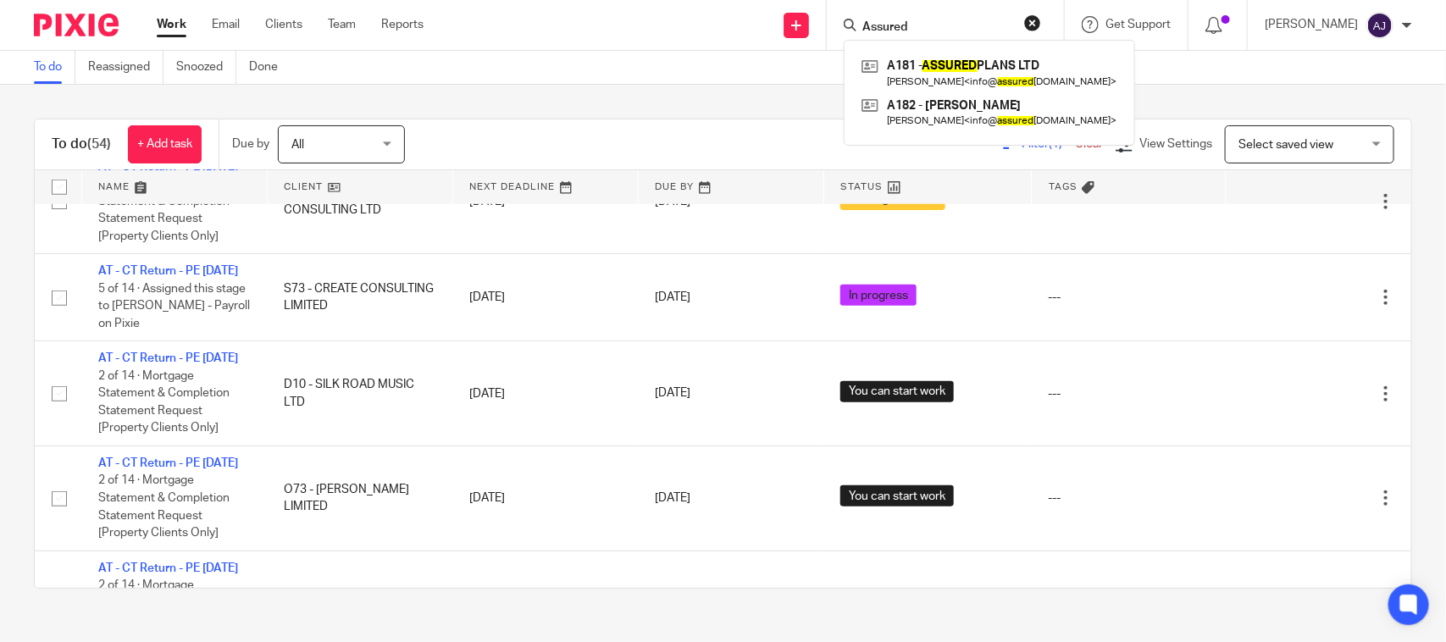
click at [587, 119] on div "To do (54) + Add task Due by All All Today Tomorrow This week Next week This mo…" at bounding box center [723, 354] width 1378 height 470
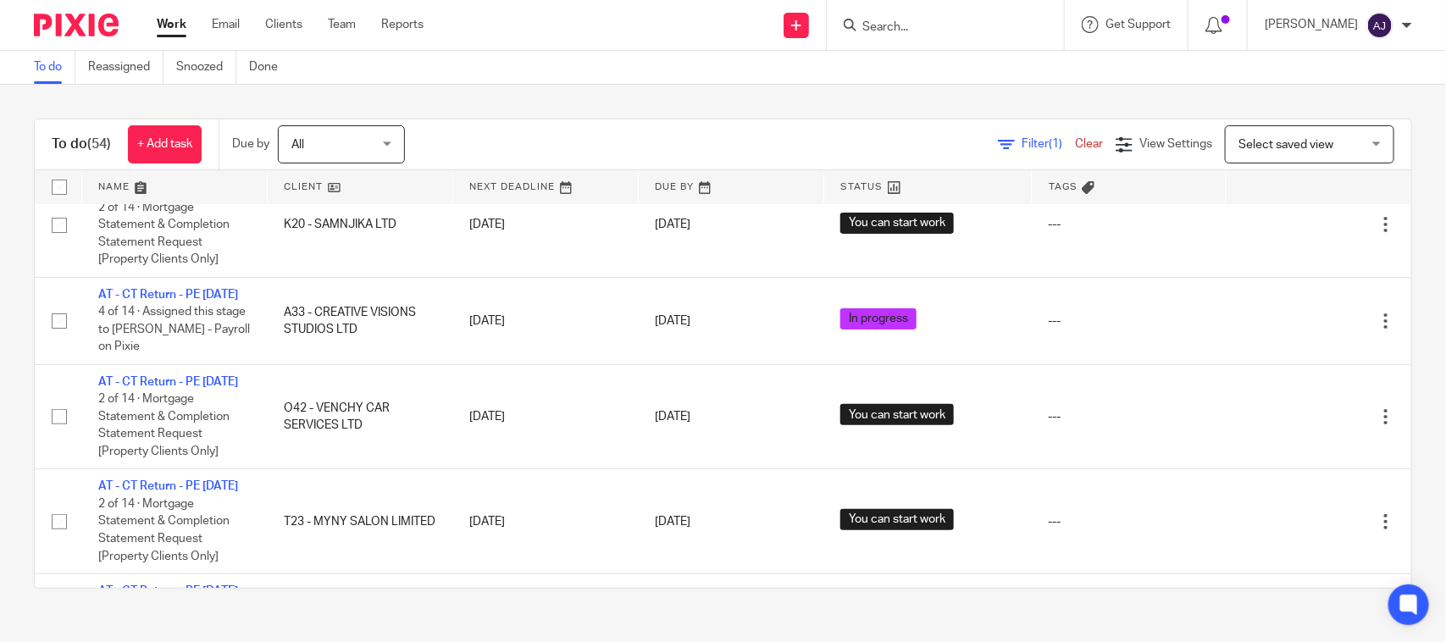
click at [717, 108] on div "To do (54) + Add task Due by All All Today Tomorrow This week Next week This mo…" at bounding box center [723, 354] width 1446 height 538
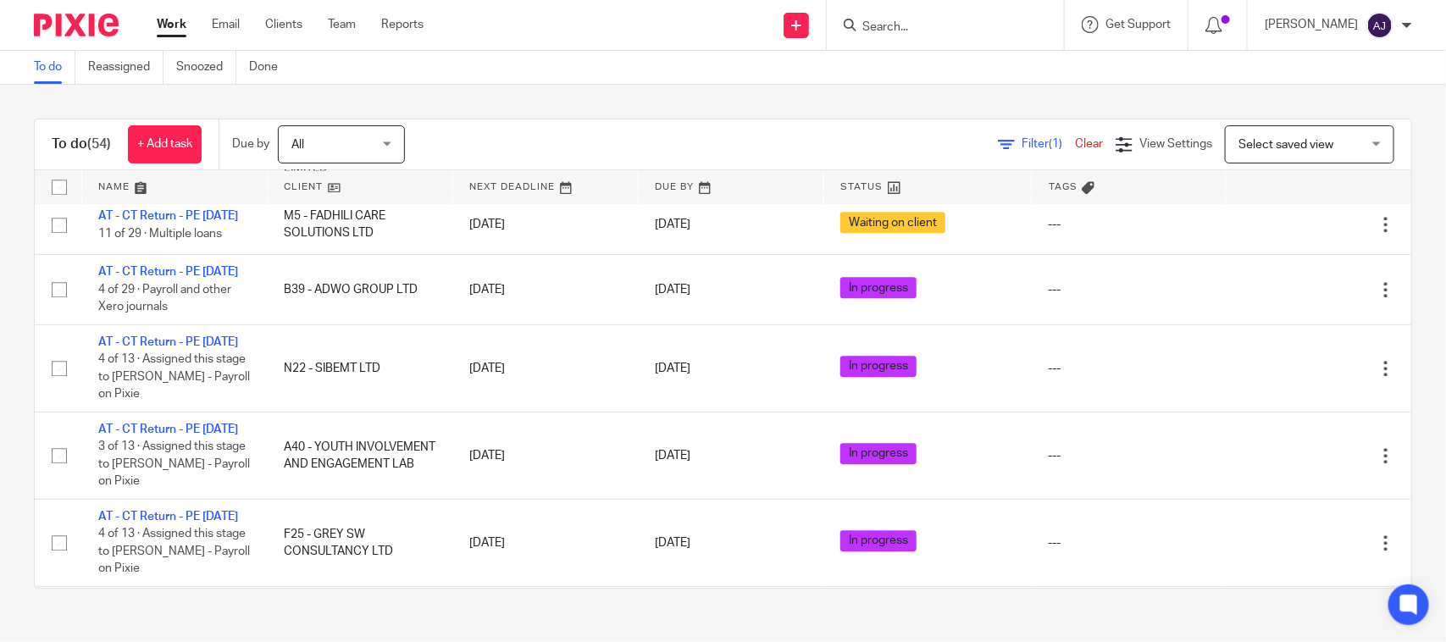
scroll to position [2117, 0]
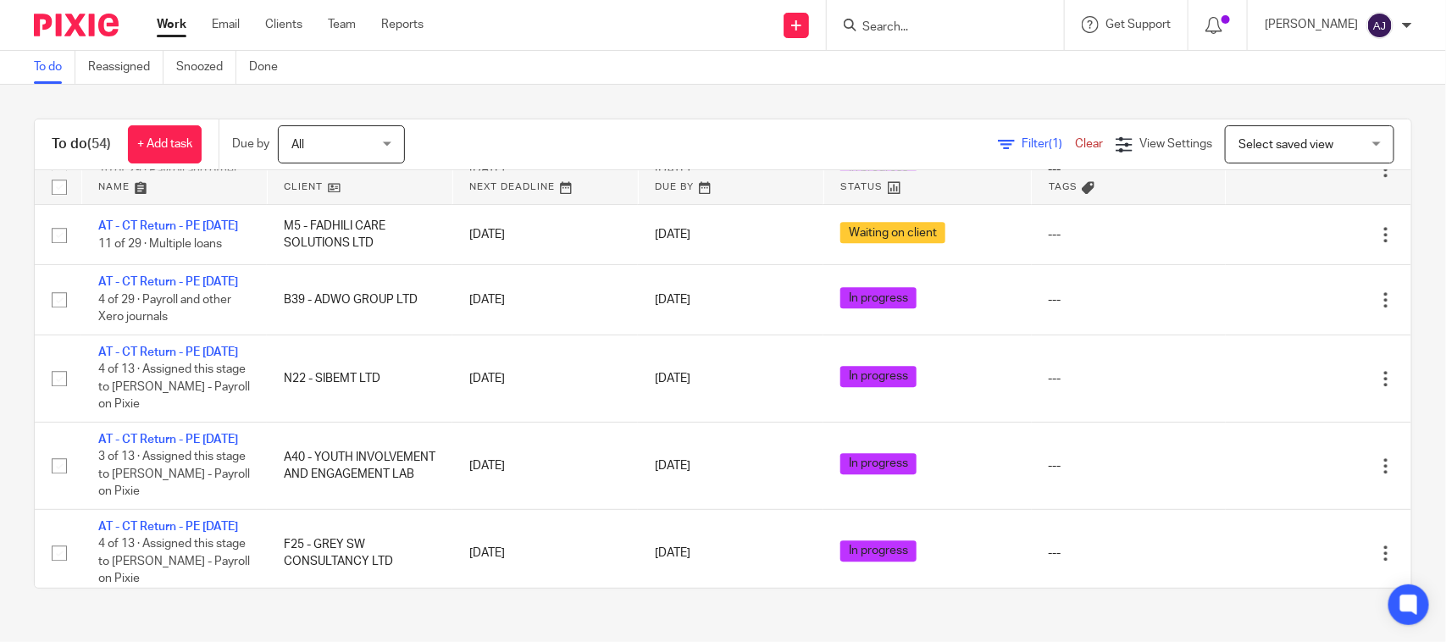
click at [600, 108] on div "To do (54) + Add task Due by All All Today Tomorrow This week Next week This mo…" at bounding box center [723, 354] width 1446 height 538
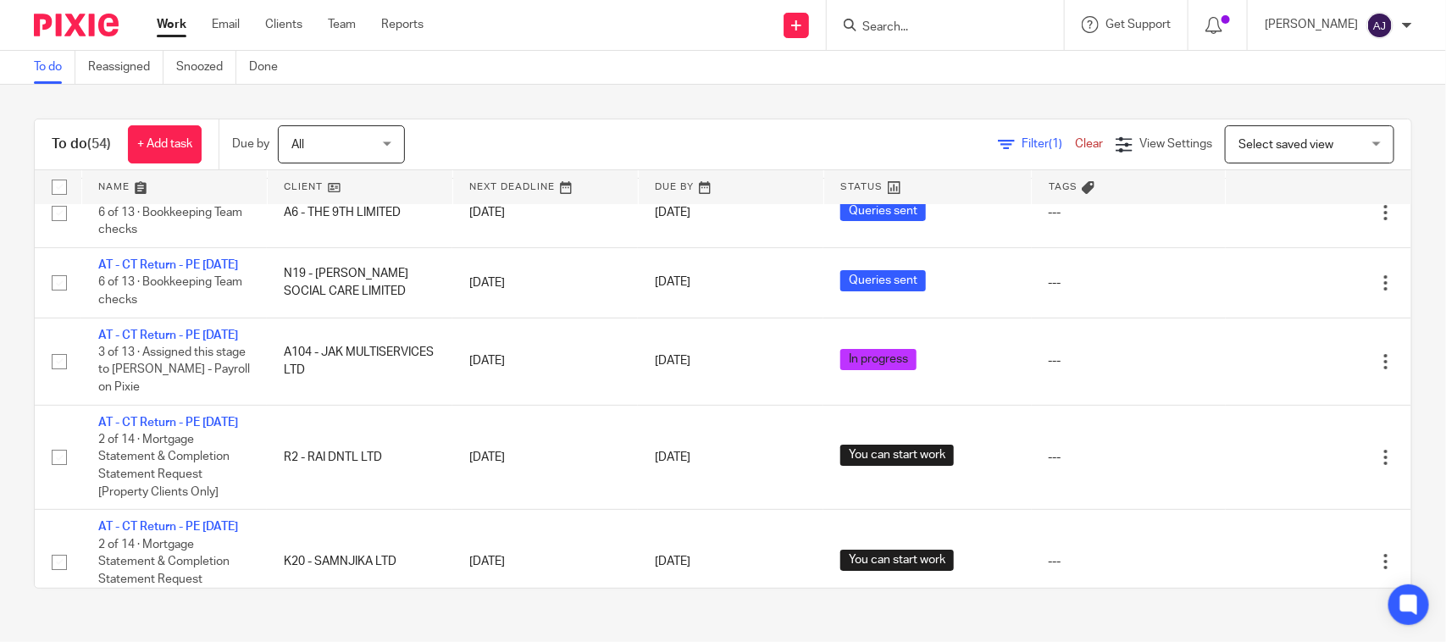
scroll to position [3092, 0]
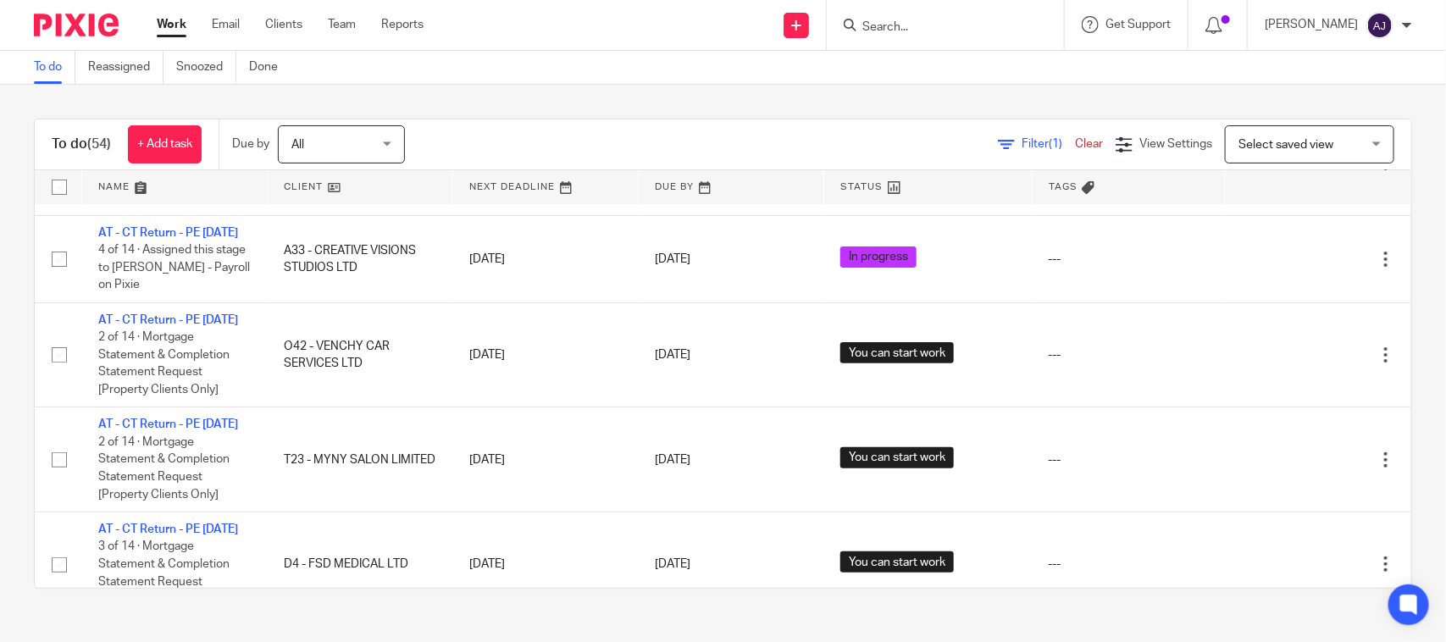
click at [679, 133] on div "Filter (1) Clear View Settings View Settings (1) Filters Clear Save Manage save…" at bounding box center [922, 144] width 976 height 38
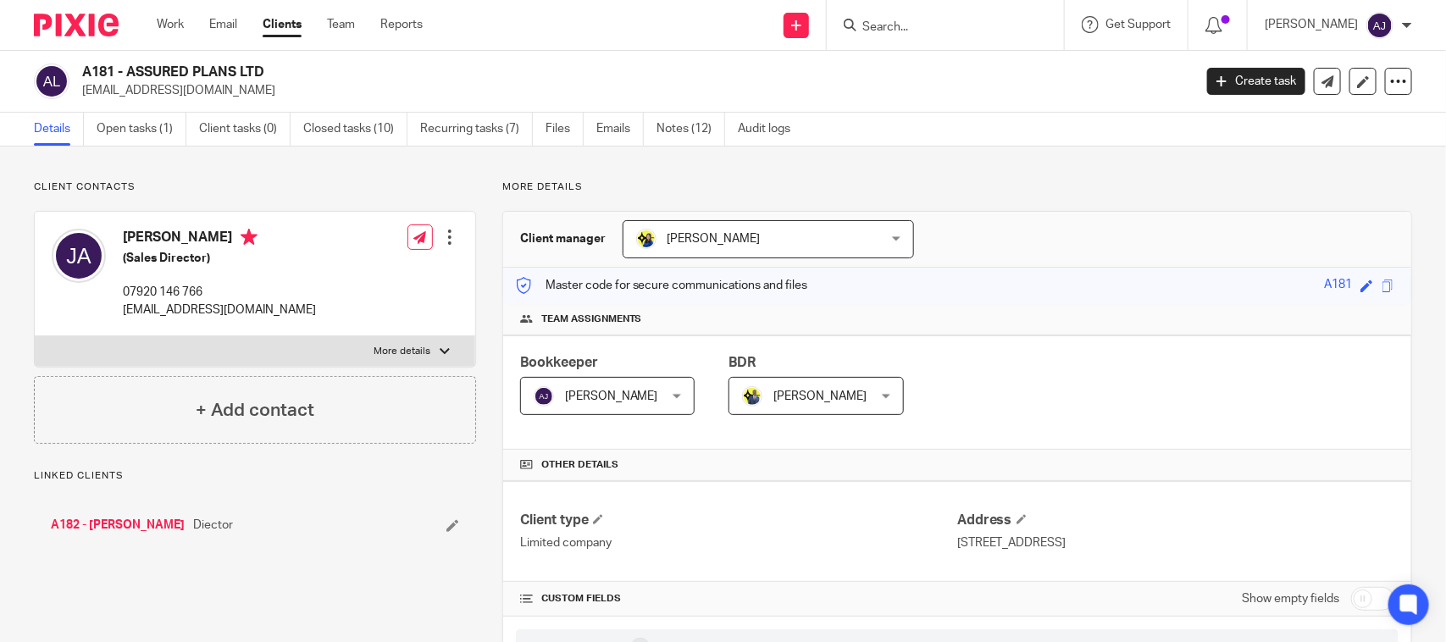
click at [158, 132] on link "Open tasks (1)" at bounding box center [142, 129] width 90 height 33
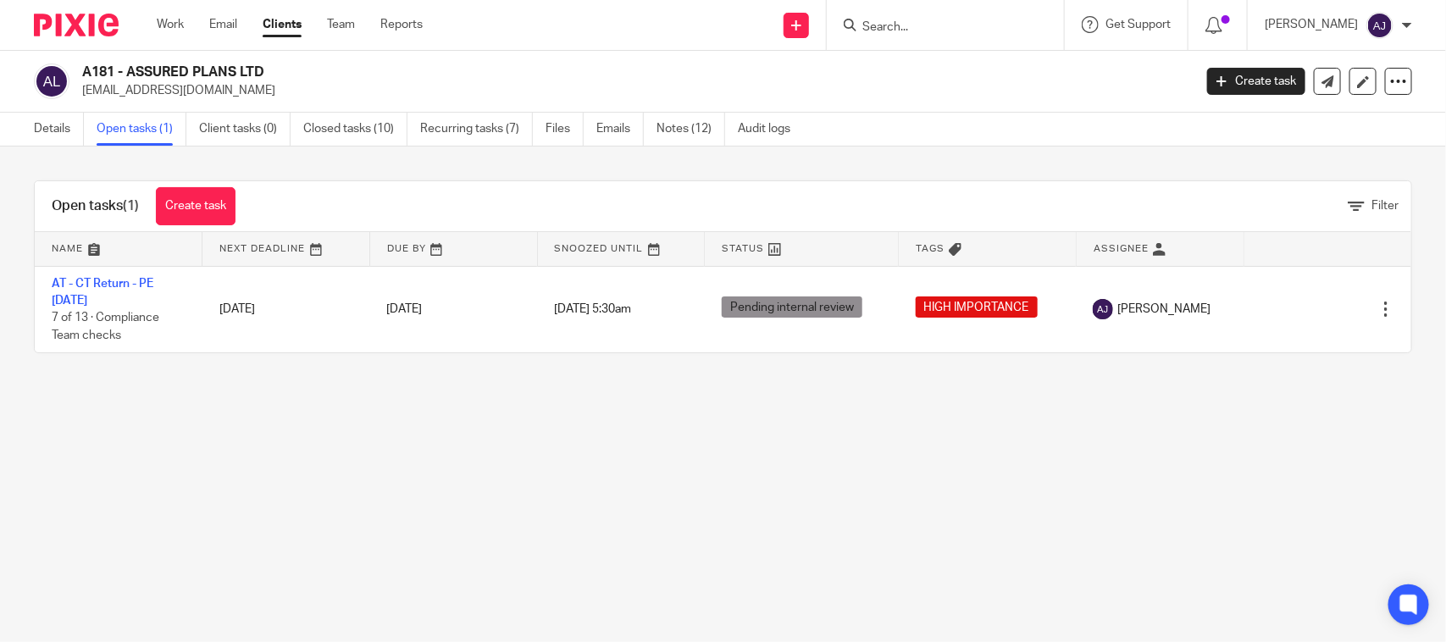
click at [415, 370] on div "Open tasks (1) Create task Filter Name Next Deadline Due By Snoozed Until Statu…" at bounding box center [723, 267] width 1446 height 241
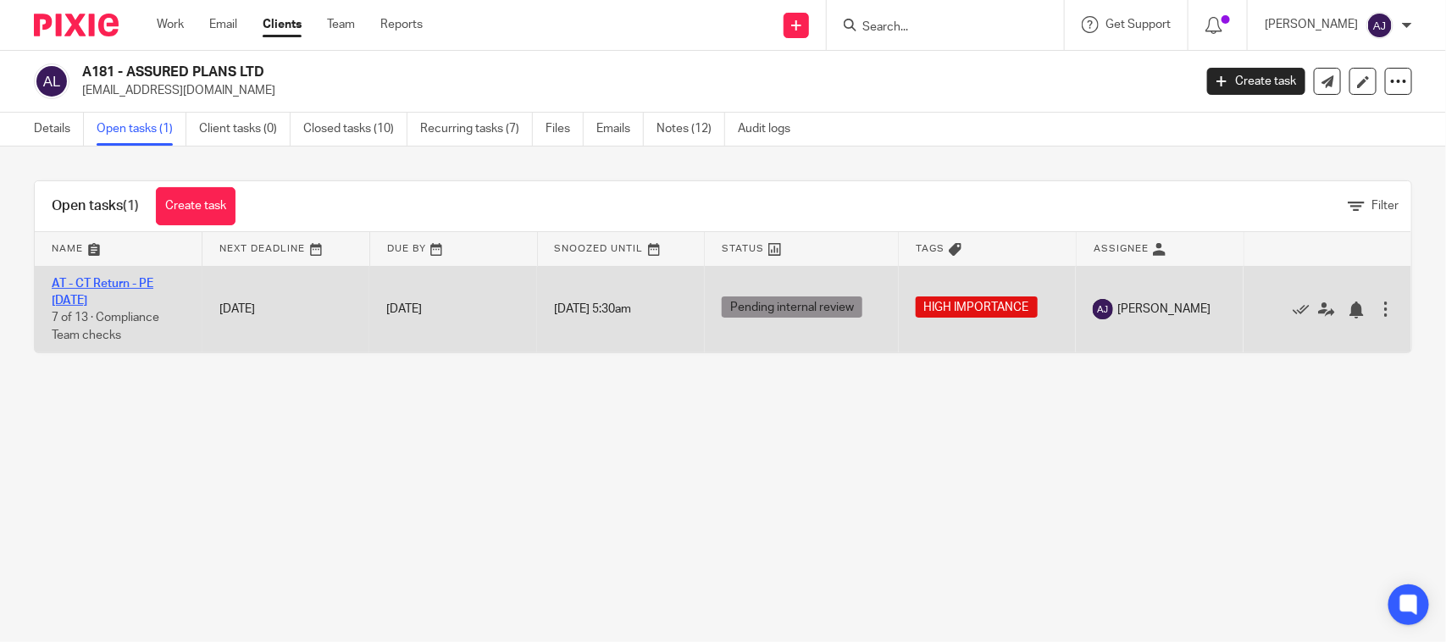
click at [136, 278] on link "AT - CT Return - PE [DATE]" at bounding box center [103, 292] width 102 height 29
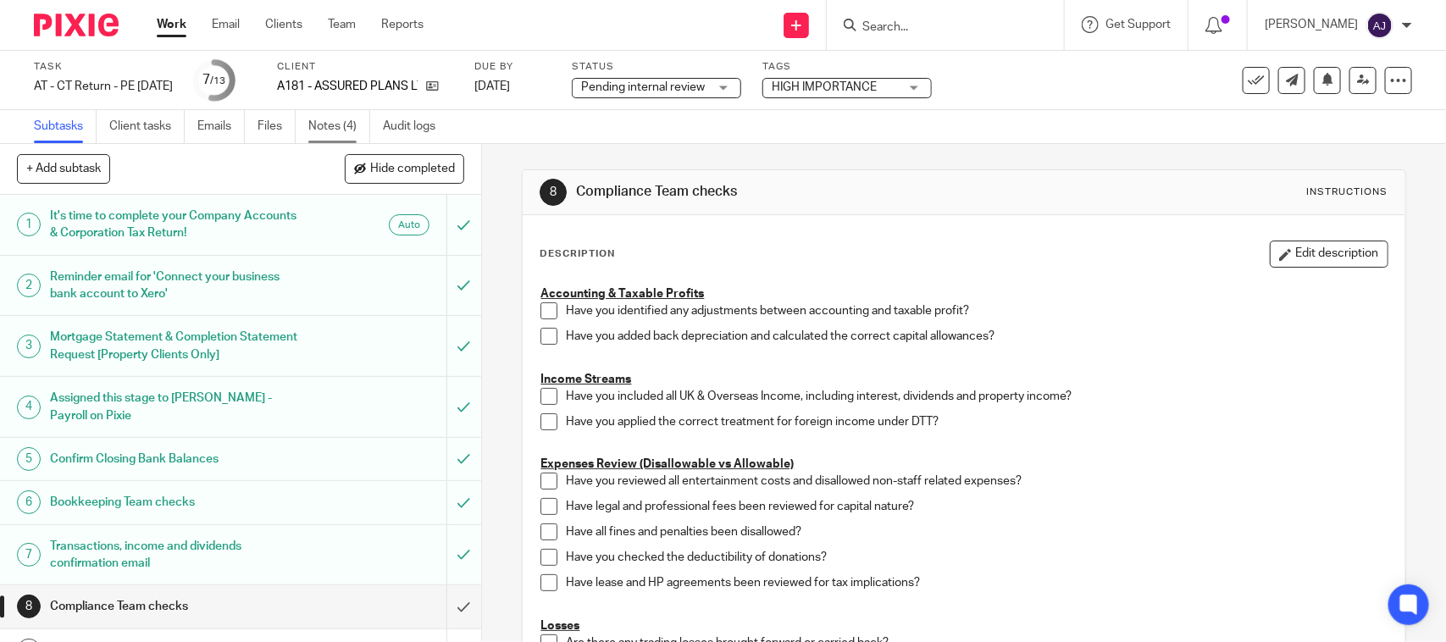
click at [333, 128] on link "Notes (4)" at bounding box center [339, 126] width 62 height 33
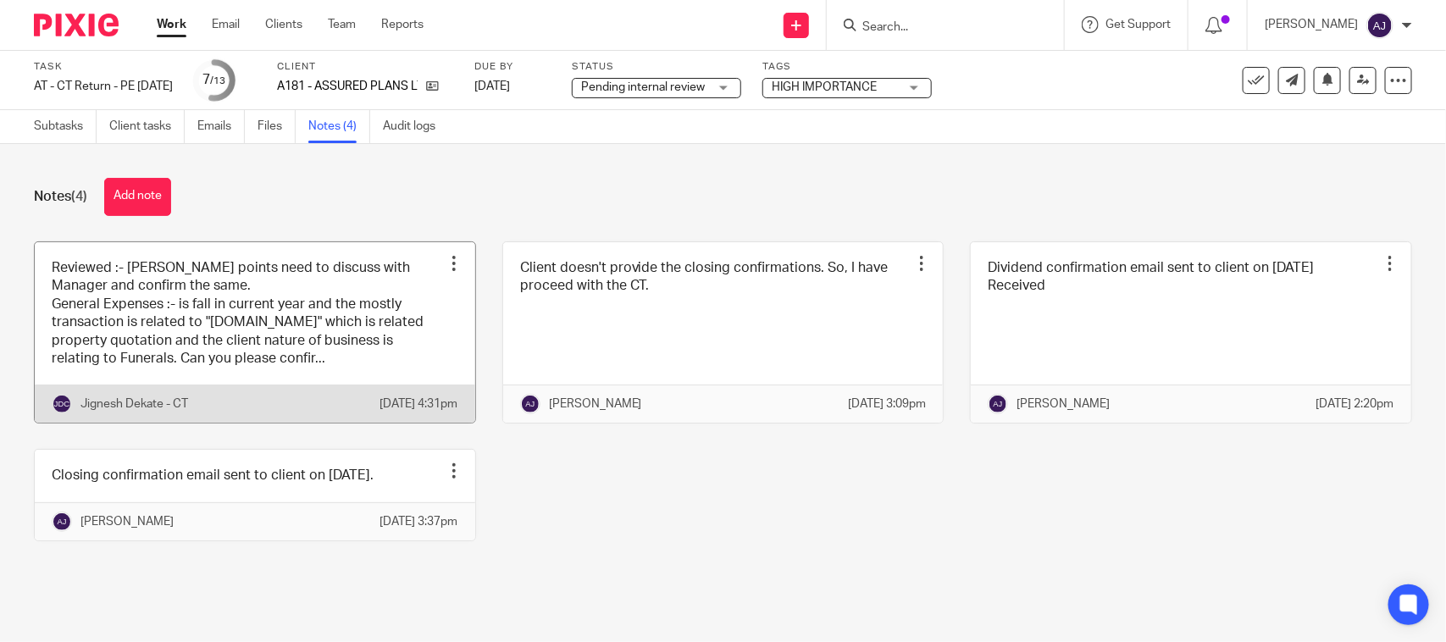
click at [312, 351] on link at bounding box center [255, 332] width 440 height 181
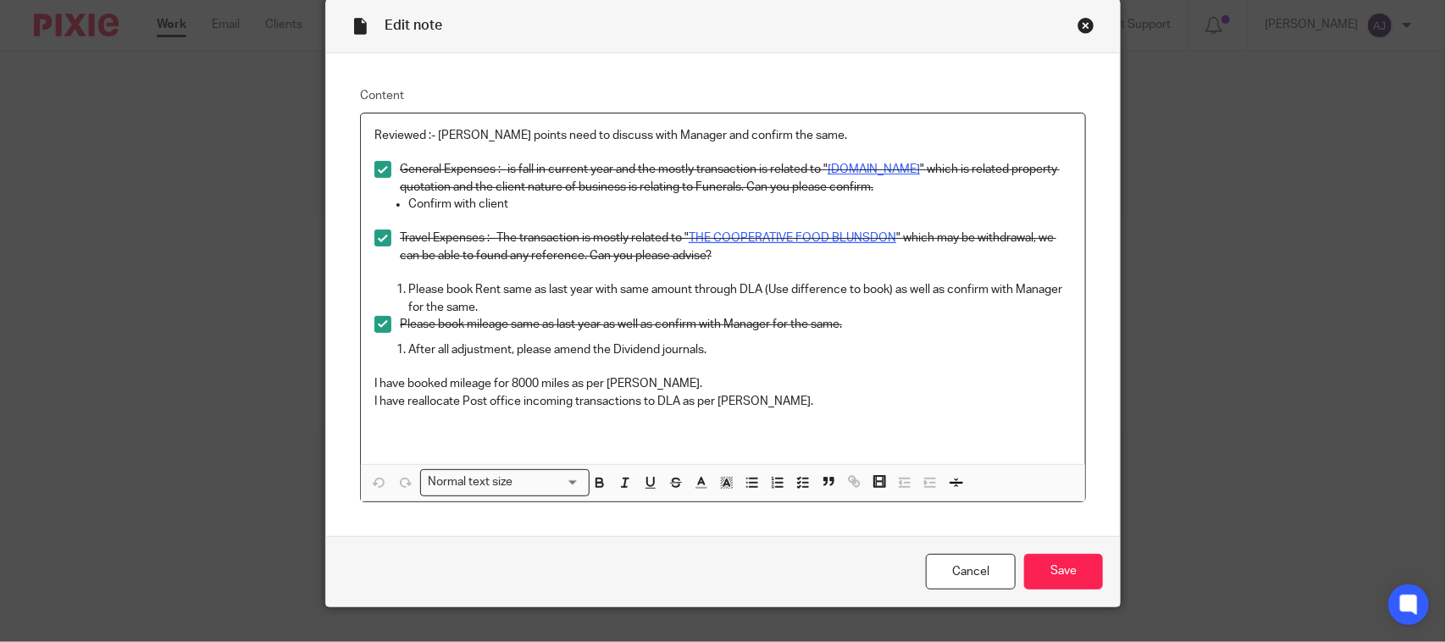
scroll to position [103, 0]
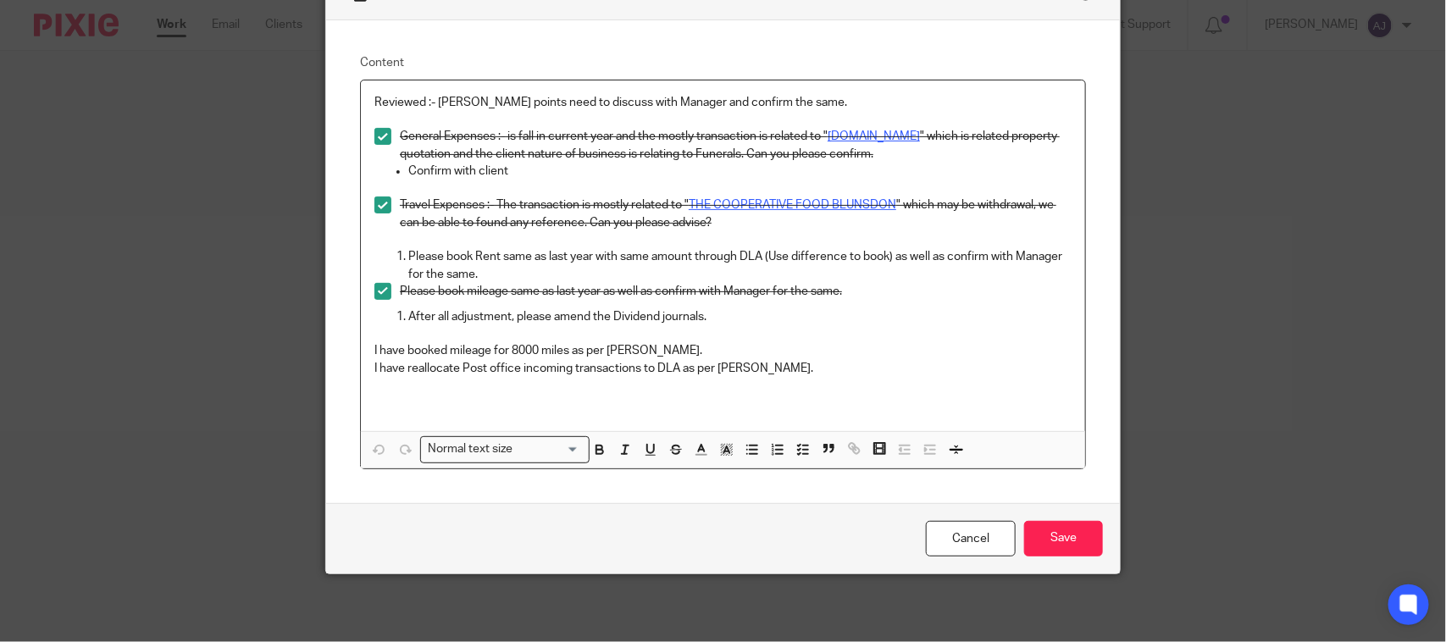
click at [116, 322] on div "Edit note Content Reviewed :- Few points need to discuss with Manager and confi…" at bounding box center [723, 321] width 1446 height 642
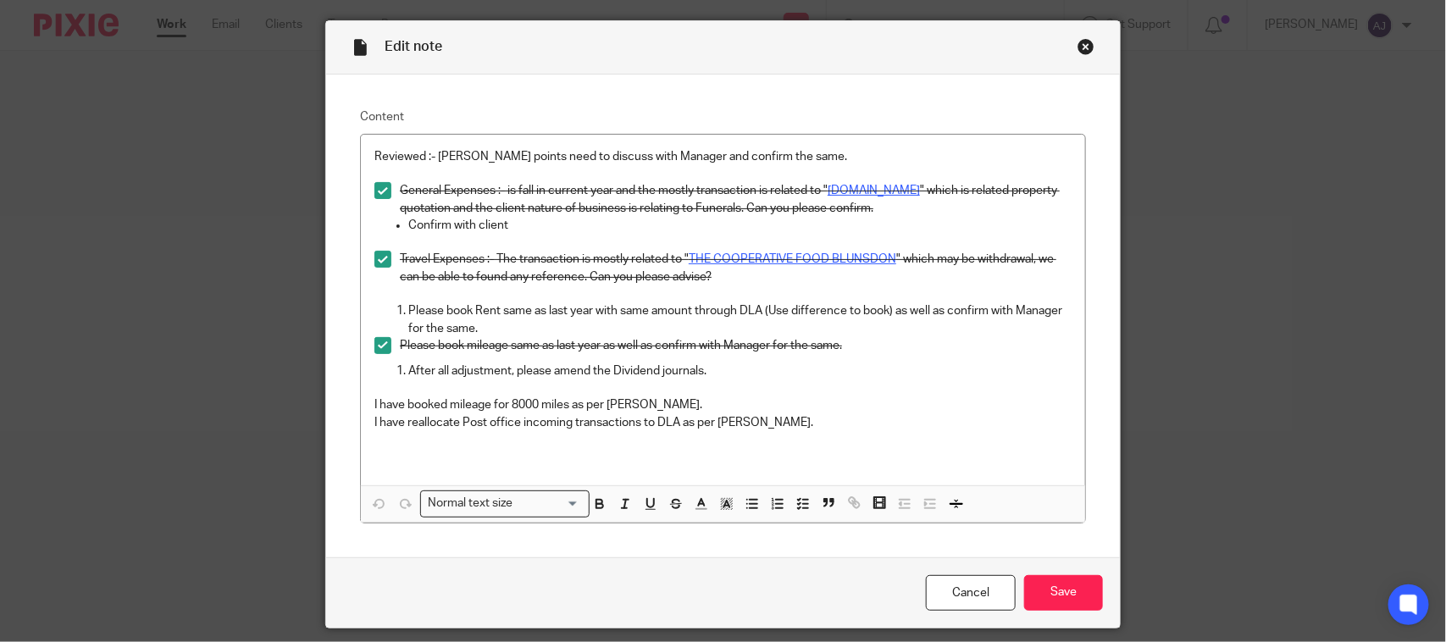
scroll to position [0, 0]
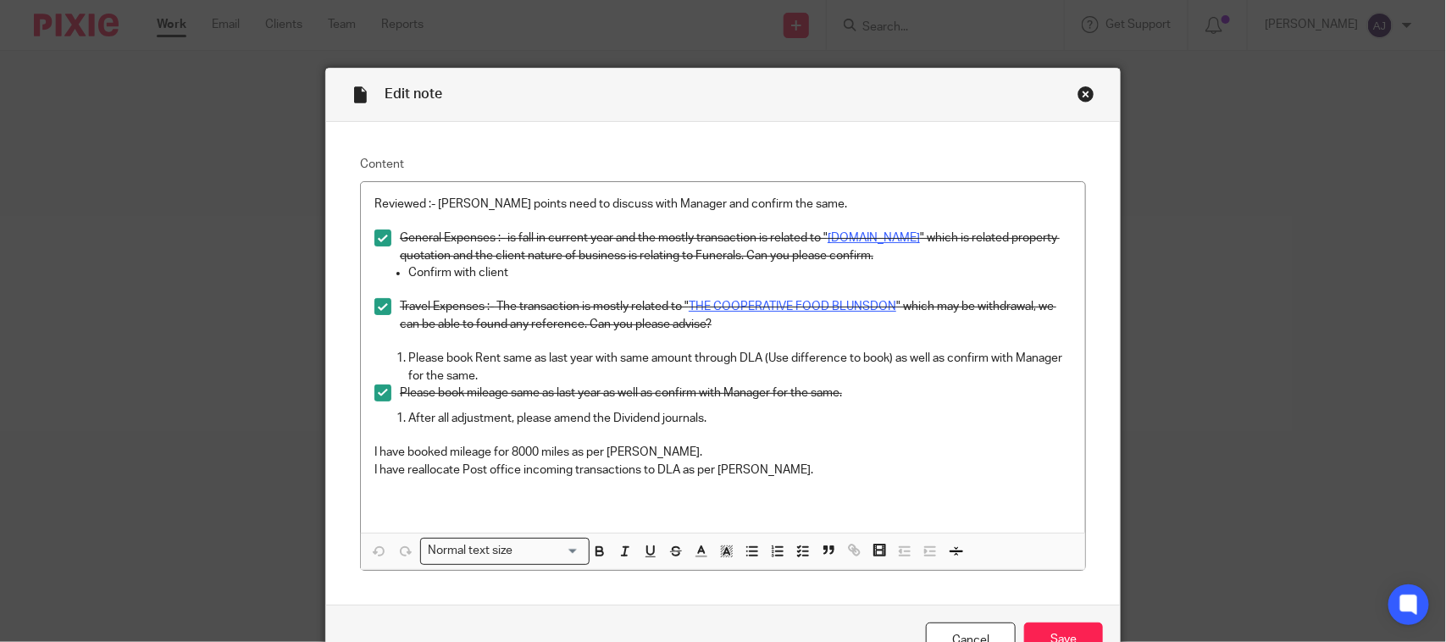
click at [440, 421] on p "After all adjustment, please amend the Dividend journals." at bounding box center [739, 418] width 663 height 17
click at [473, 417] on p "After all adjustment, please amend the Dividend journals." at bounding box center [739, 418] width 663 height 17
click at [770, 553] on icon "button" at bounding box center [777, 551] width 15 height 15
click at [798, 552] on polyline "button" at bounding box center [799, 551] width 3 height 2
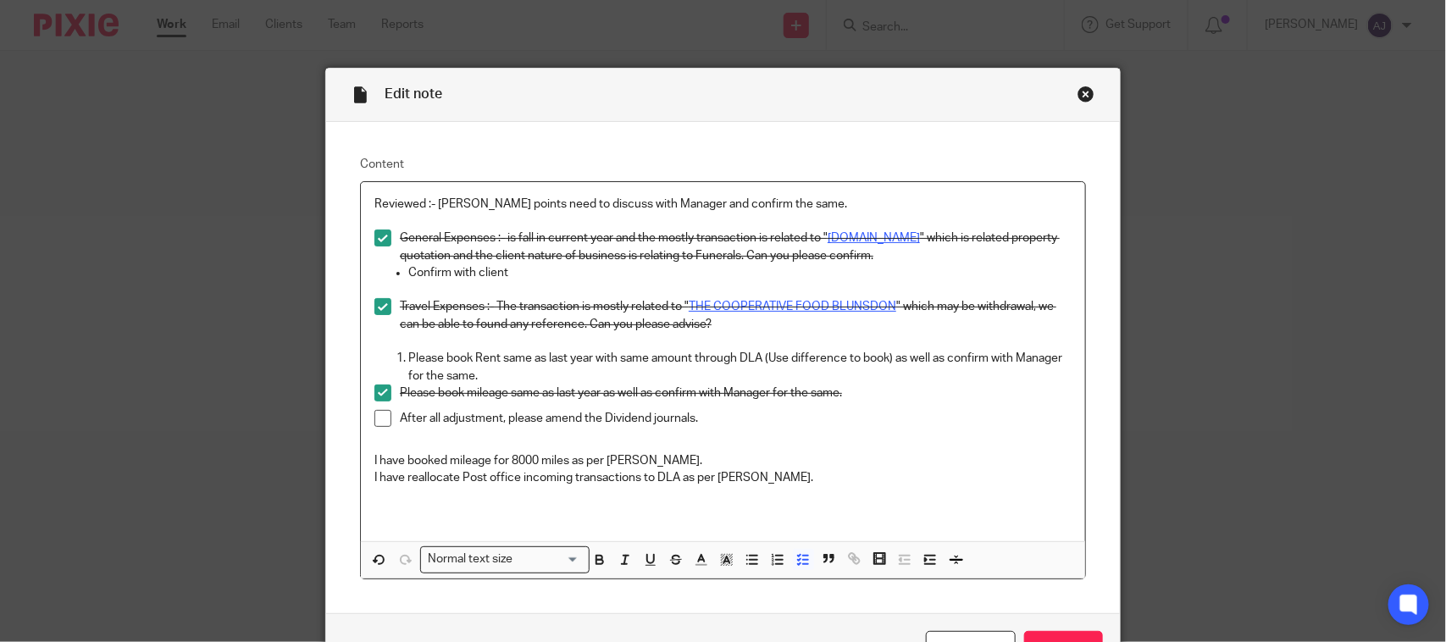
click at [379, 416] on span at bounding box center [382, 418] width 17 height 17
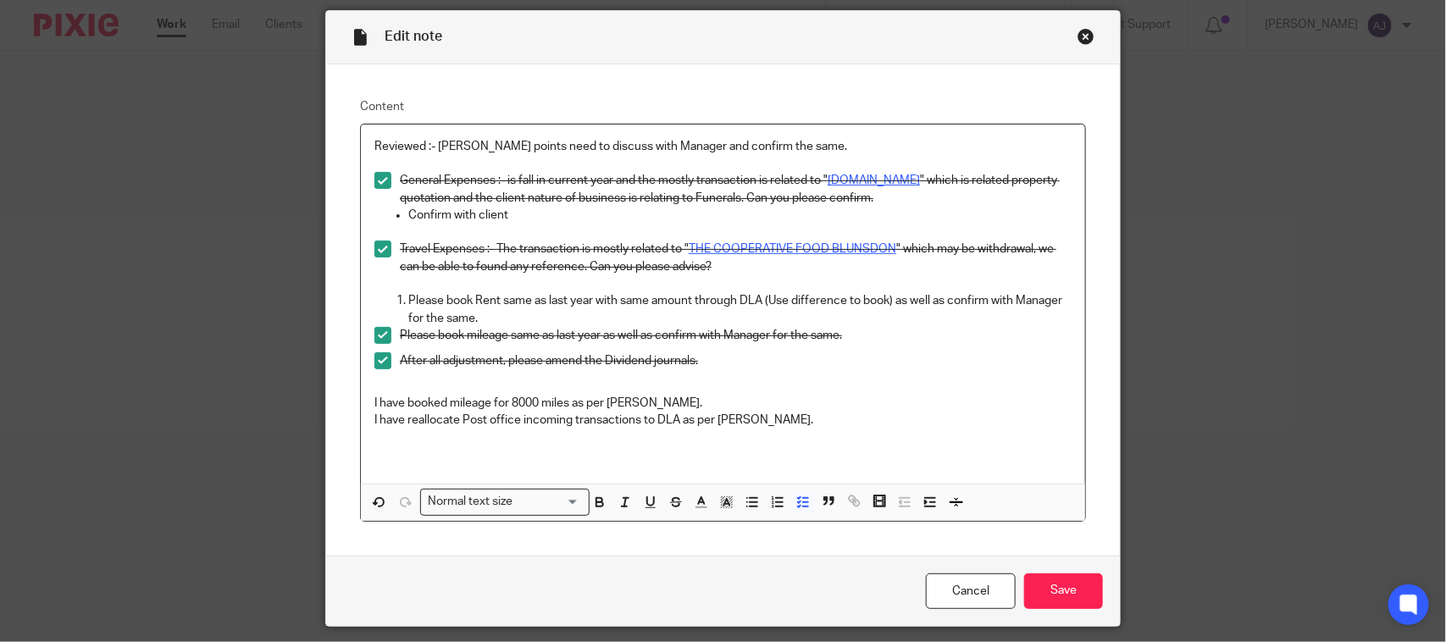
scroll to position [112, 0]
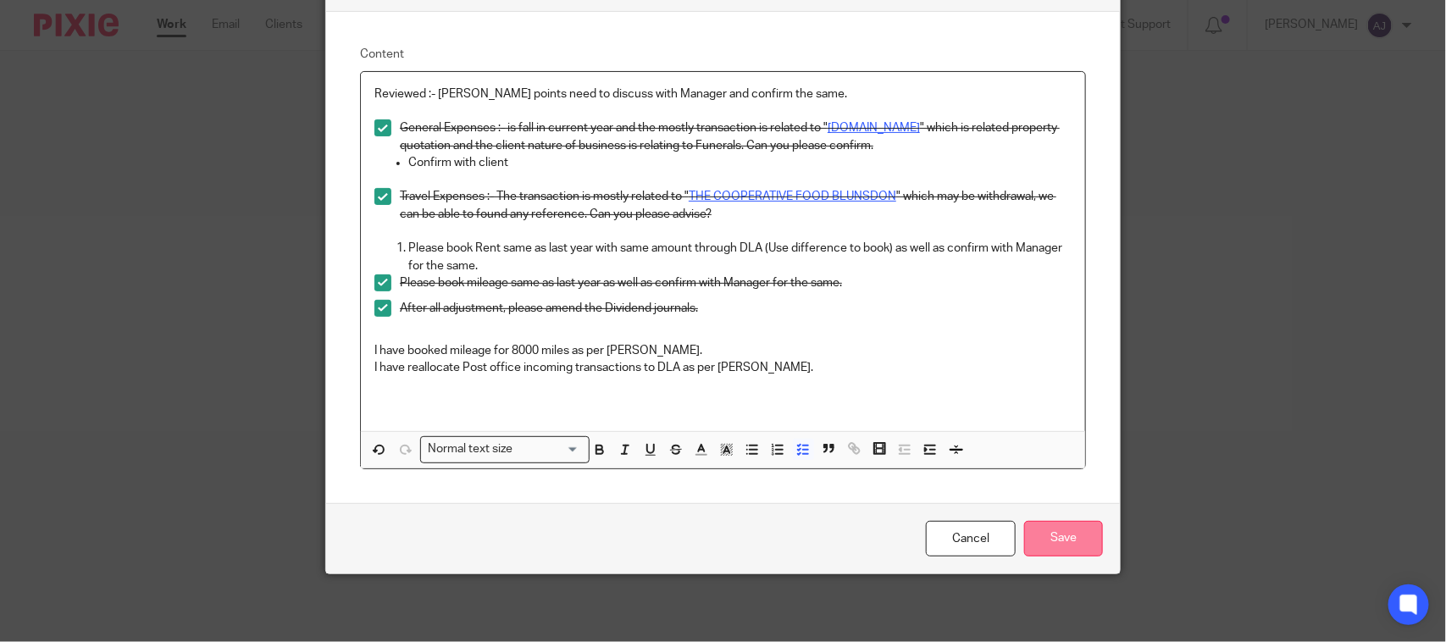
click at [1035, 544] on input "Save" at bounding box center [1063, 539] width 79 height 36
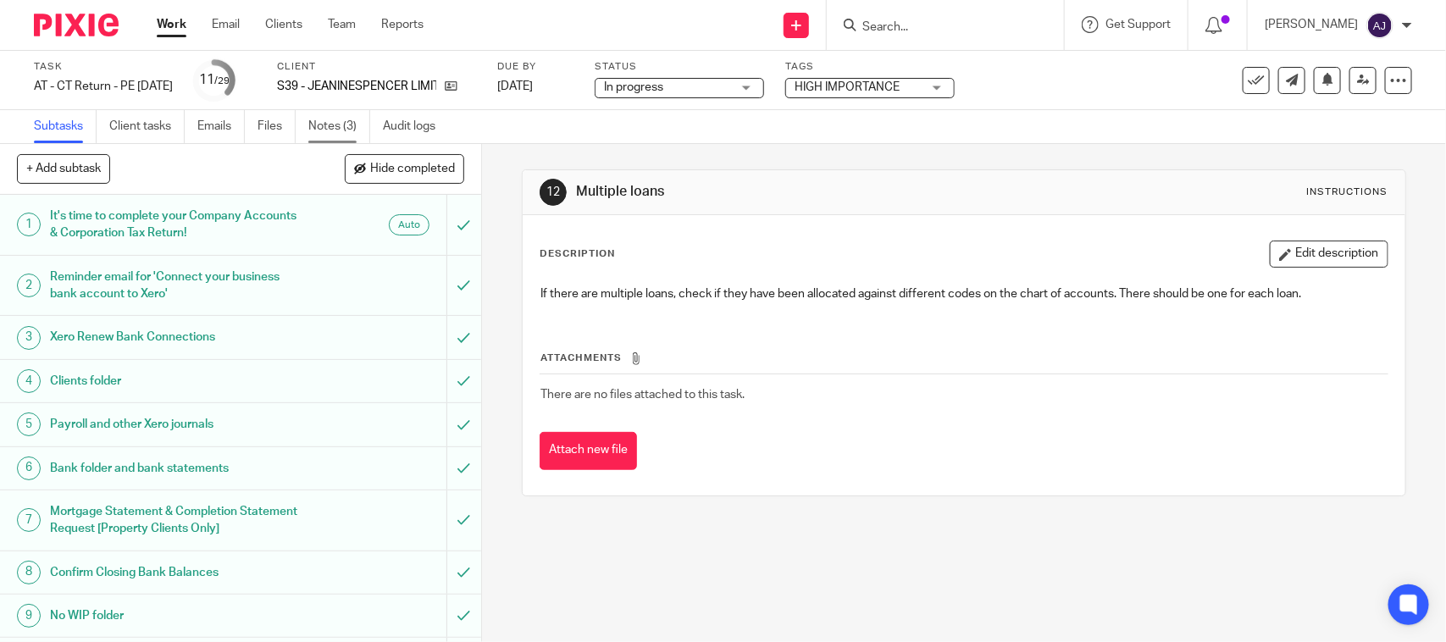
click at [324, 124] on link "Notes (3)" at bounding box center [339, 126] width 62 height 33
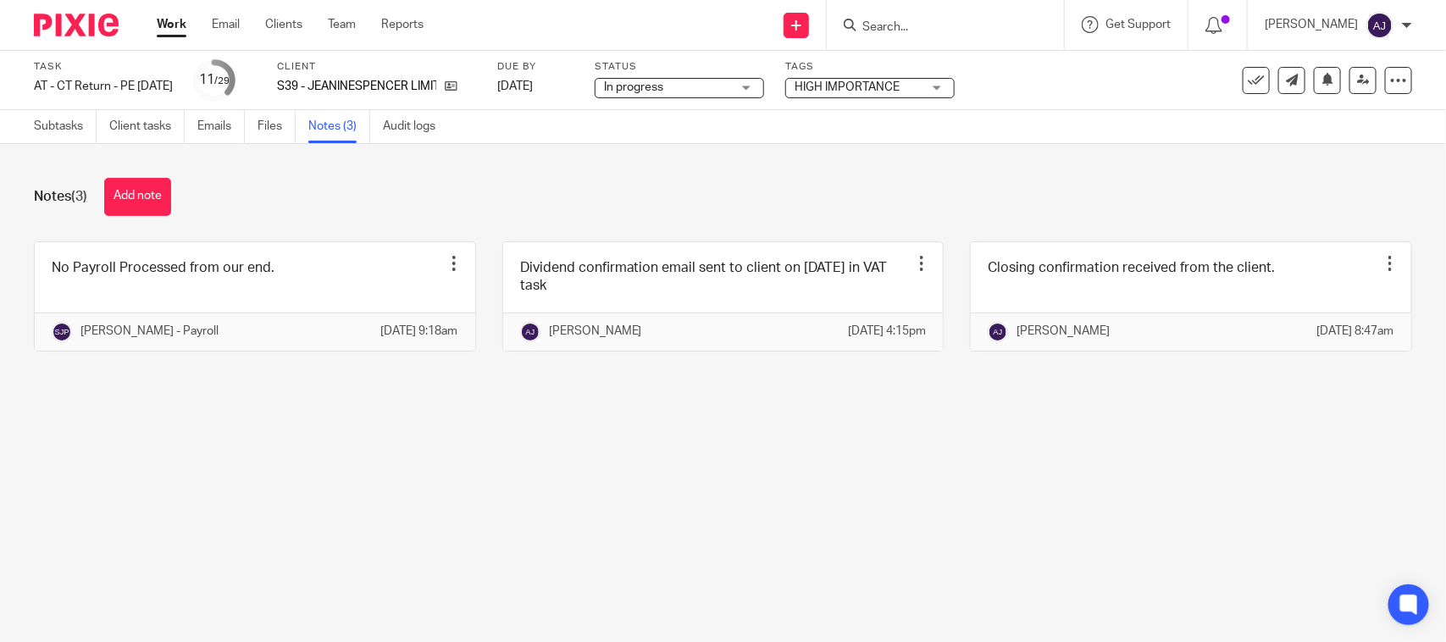
click at [619, 227] on div "Notes (3) Add note No Payroll Processed from our end. Edit note Delete note Shu…" at bounding box center [723, 277] width 1446 height 267
click at [464, 178] on div "Notes (3) Add note" at bounding box center [723, 197] width 1378 height 38
click at [862, 497] on main "Task AT - CT Return - PE 30-04-2025 Save AT - CT Return - PE 30-04-2025 11 /29 …" at bounding box center [723, 321] width 1446 height 642
click at [1054, 140] on div "Subtasks Client tasks Emails Files Notes (3) Audit logs" at bounding box center [723, 127] width 1446 height 34
click at [485, 471] on main "Task AT - CT Return - PE 30-04-2025 Save AT - CT Return - PE 30-04-2025 11 /29 …" at bounding box center [723, 321] width 1446 height 642
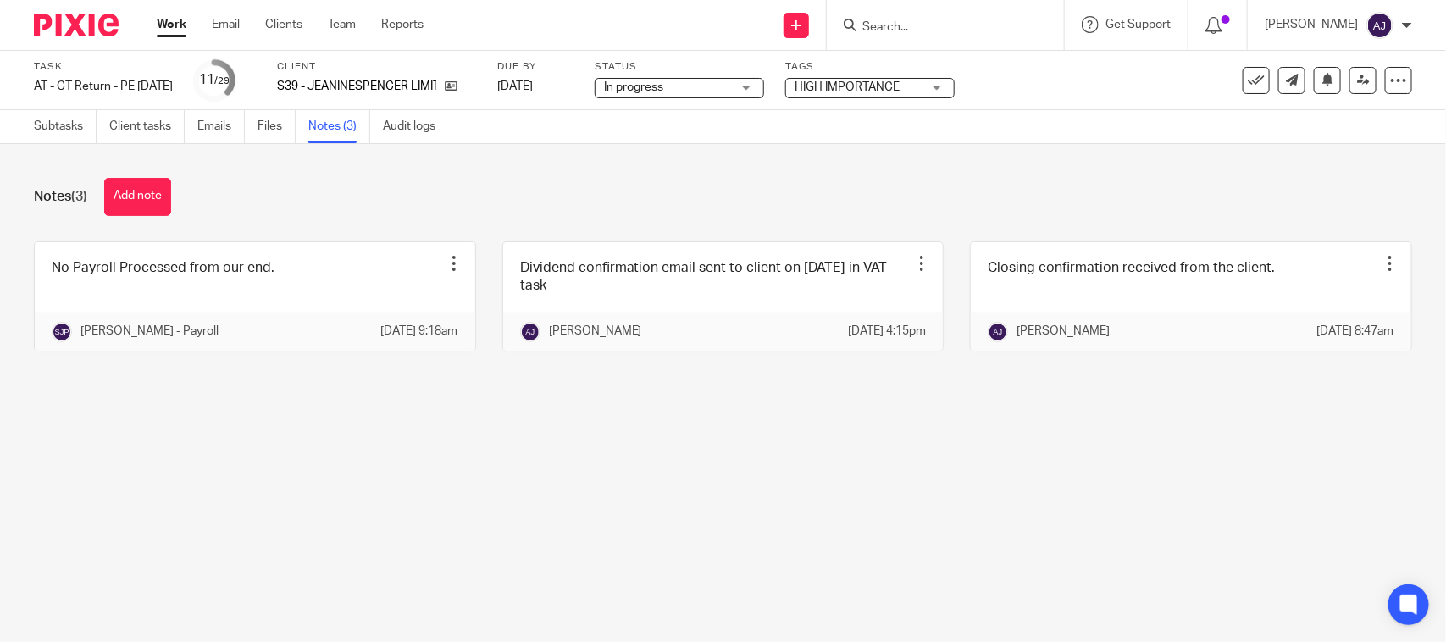
click at [961, 517] on main "Task AT - CT Return - PE 30-04-2025 Save AT - CT Return - PE 30-04-2025 11 /29 …" at bounding box center [723, 321] width 1446 height 642
click at [670, 484] on main "Task AT - CT Return - PE 30-04-2025 Save AT - CT Return - PE 30-04-2025 11 /29 …" at bounding box center [723, 321] width 1446 height 642
click at [714, 191] on div "Notes (3) Add note" at bounding box center [723, 197] width 1378 height 38
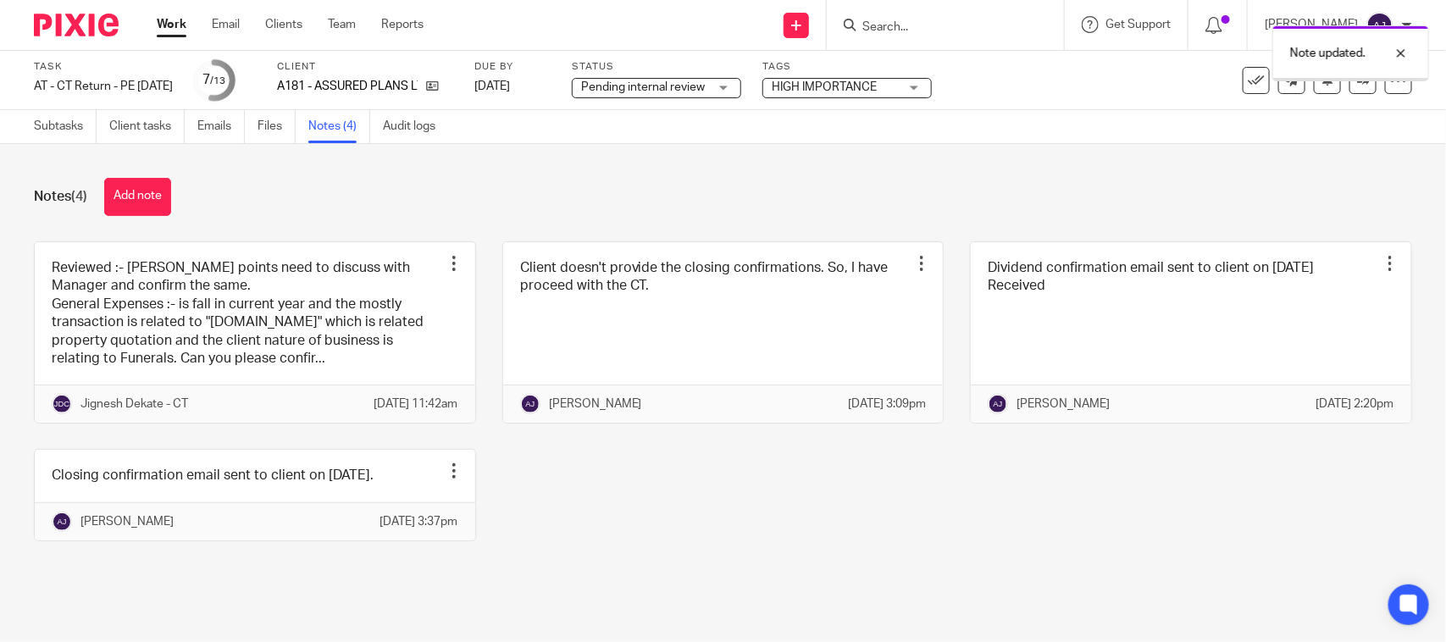
click at [708, 539] on div "Reviewed :- Few points need to discuss with Manager and confirm the same. Gener…" at bounding box center [710, 403] width 1404 height 325
click at [708, 91] on span "Pending internal review" at bounding box center [644, 88] width 127 height 18
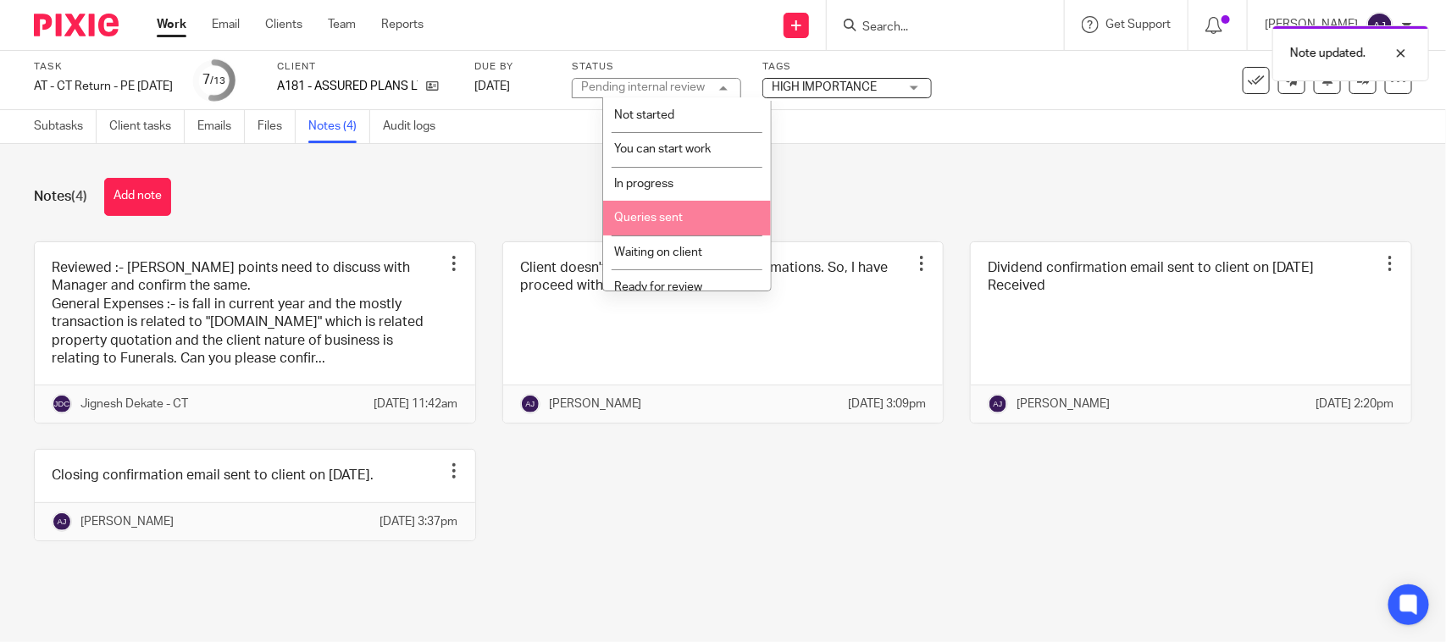
scroll to position [80, 0]
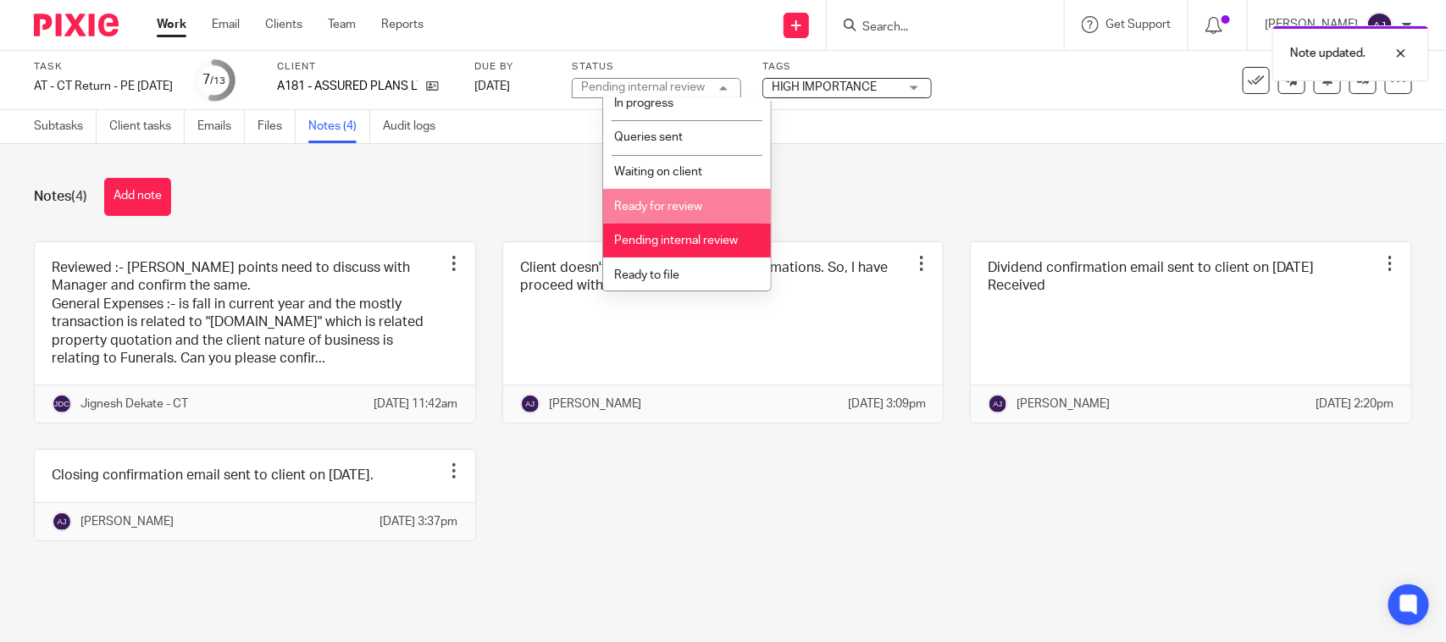
click at [694, 213] on li "Ready for review" at bounding box center [687, 206] width 168 height 35
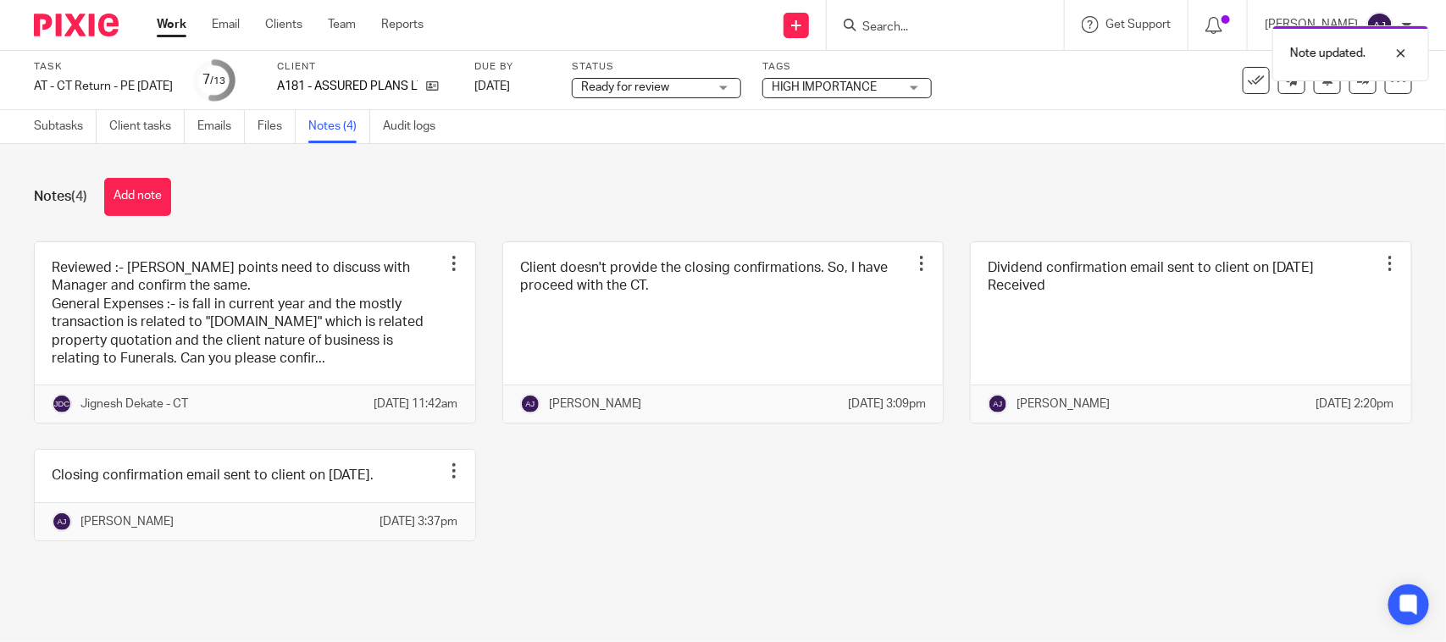
click at [843, 188] on div "Notes (4) Add note" at bounding box center [723, 197] width 1378 height 38
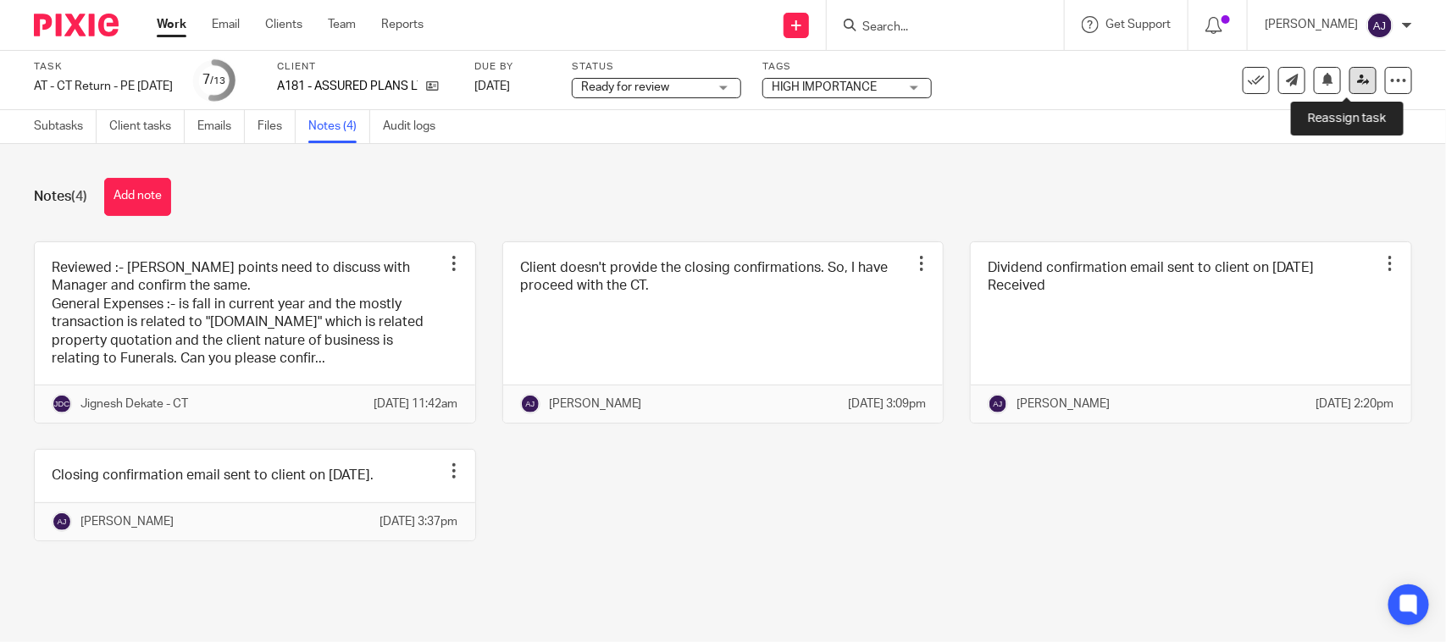
click at [1357, 81] on icon at bounding box center [1363, 80] width 13 height 13
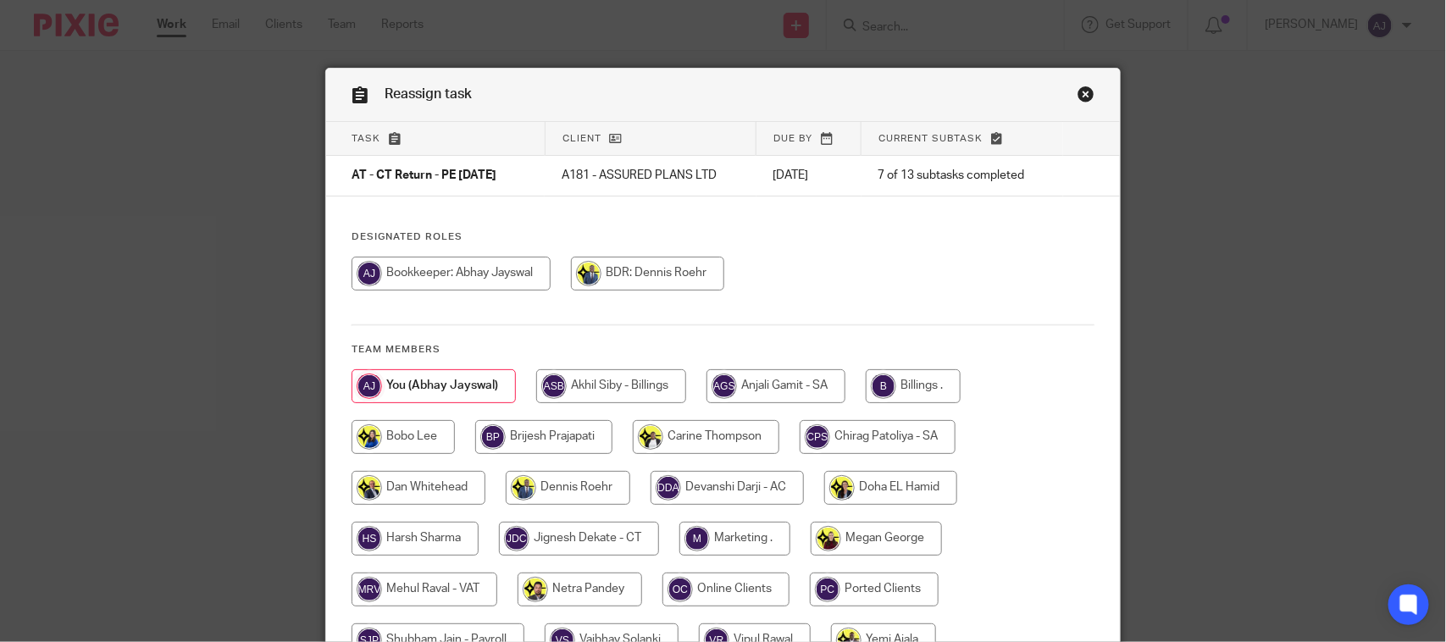
scroll to position [172, 0]
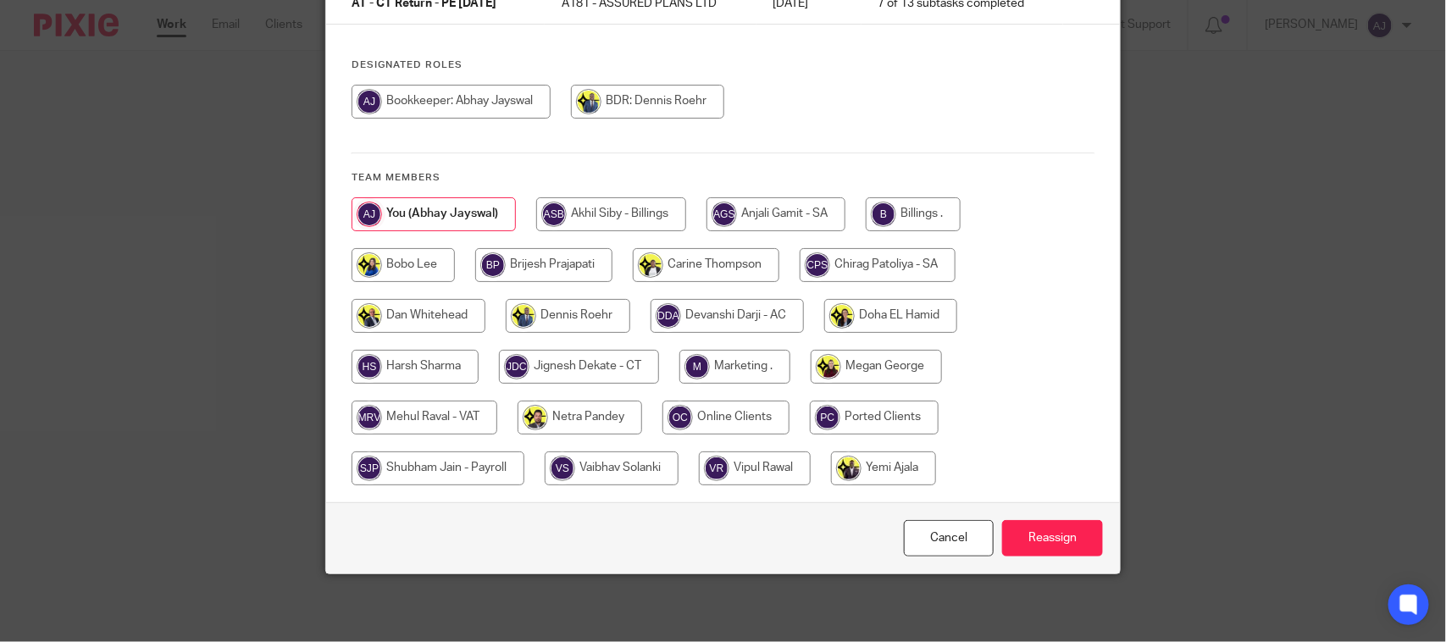
click at [598, 375] on input "radio" at bounding box center [579, 367] width 160 height 34
radio input "true"
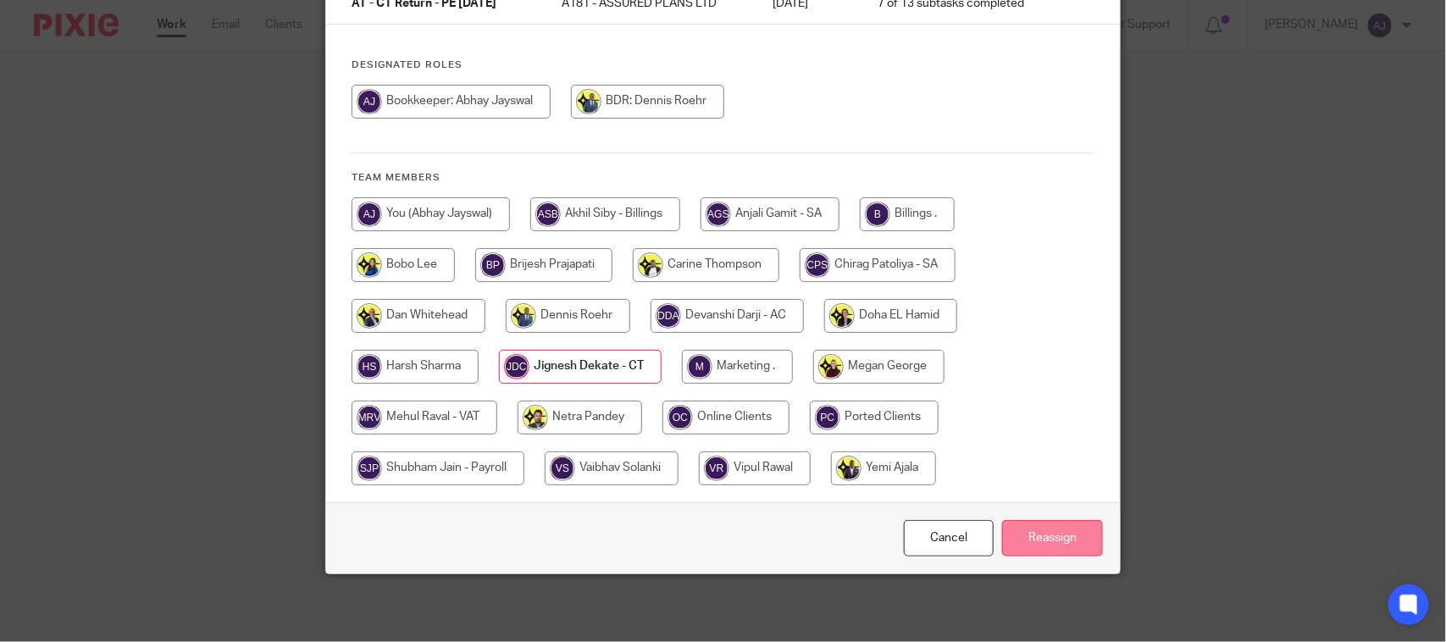
click at [1029, 534] on input "Reassign" at bounding box center [1052, 538] width 101 height 36
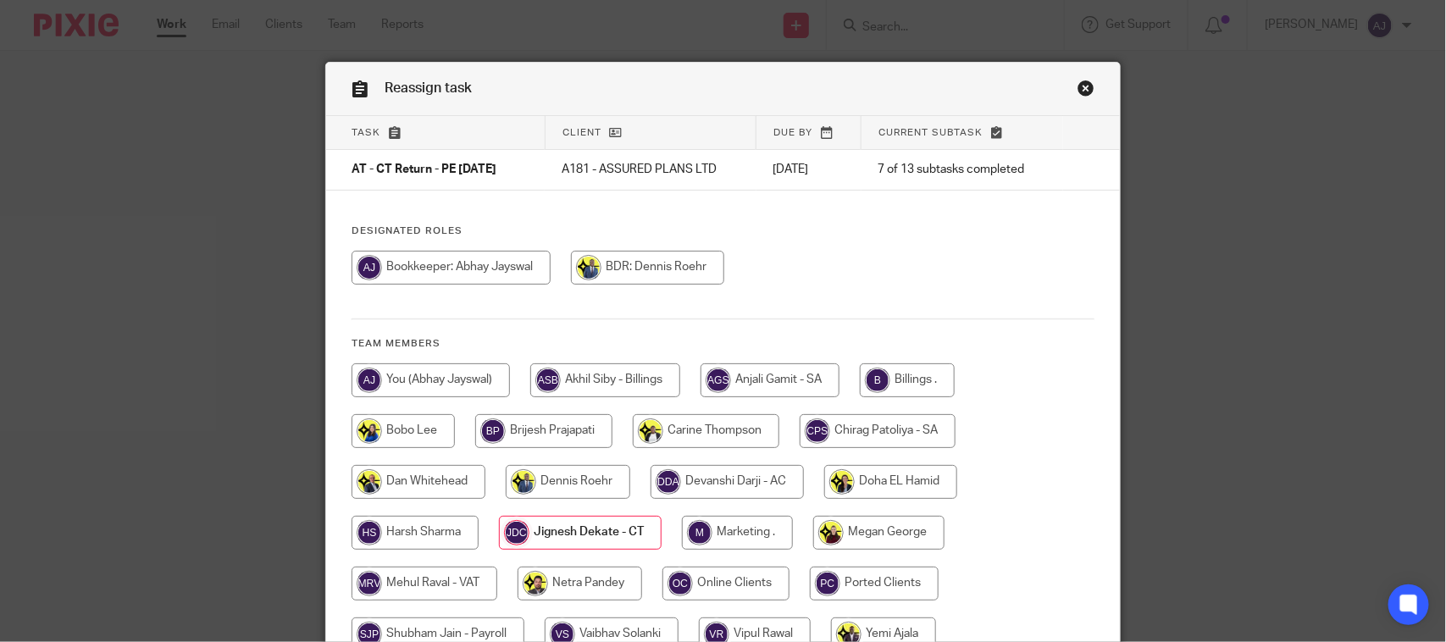
scroll to position [0, 0]
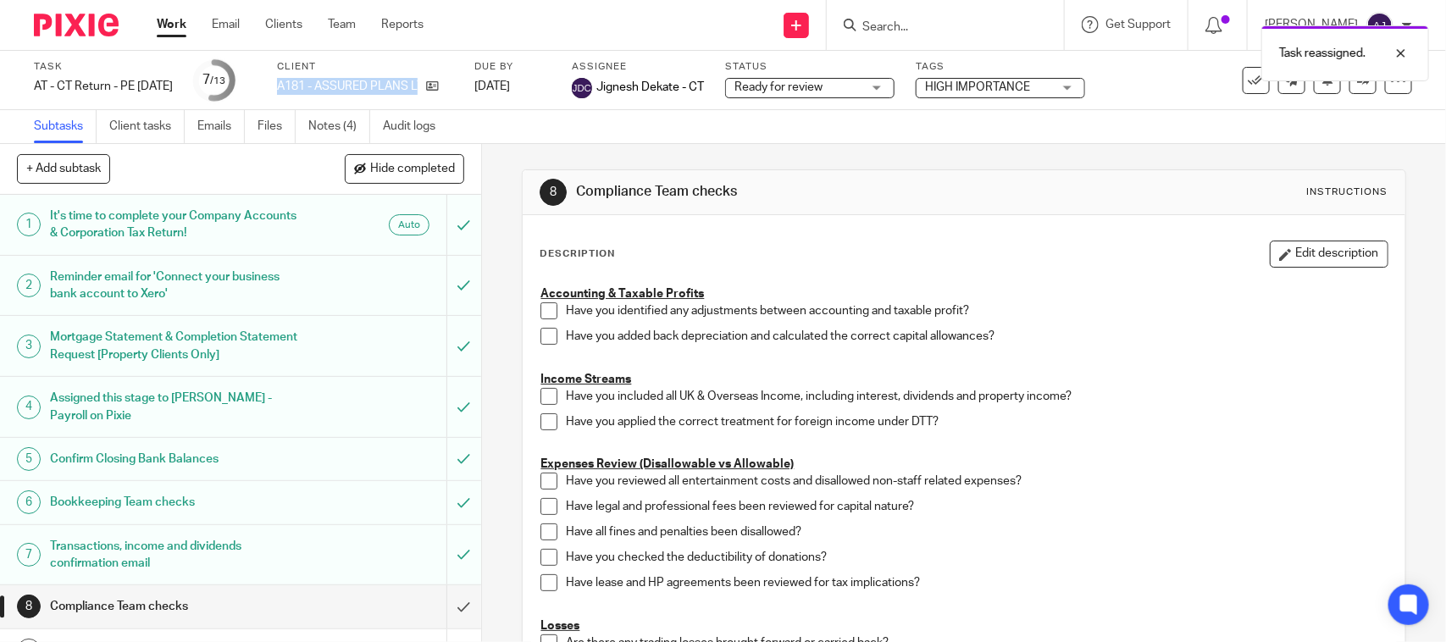
drag, startPoint x: 305, startPoint y: 86, endPoint x: 488, endPoint y: 89, distance: 183.0
click at [488, 89] on div "Task AT - [GEOGRAPHIC_DATA] Return - PE [DATE] Save AT - [GEOGRAPHIC_DATA] Retu…" at bounding box center [608, 80] width 1148 height 41
copy div "A181 - ASSURED PLANS LTD"
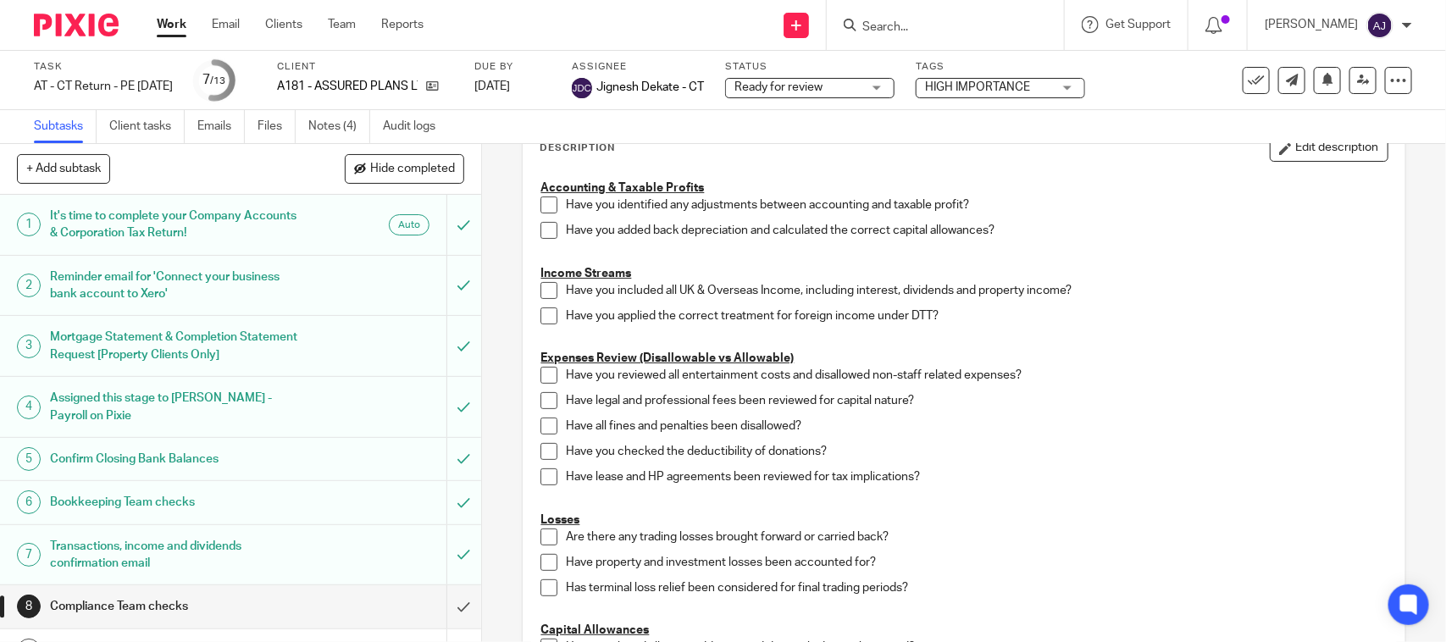
click at [628, 123] on div "Subtasks Client tasks Emails Files Notes (4) Audit logs" at bounding box center [723, 127] width 1446 height 34
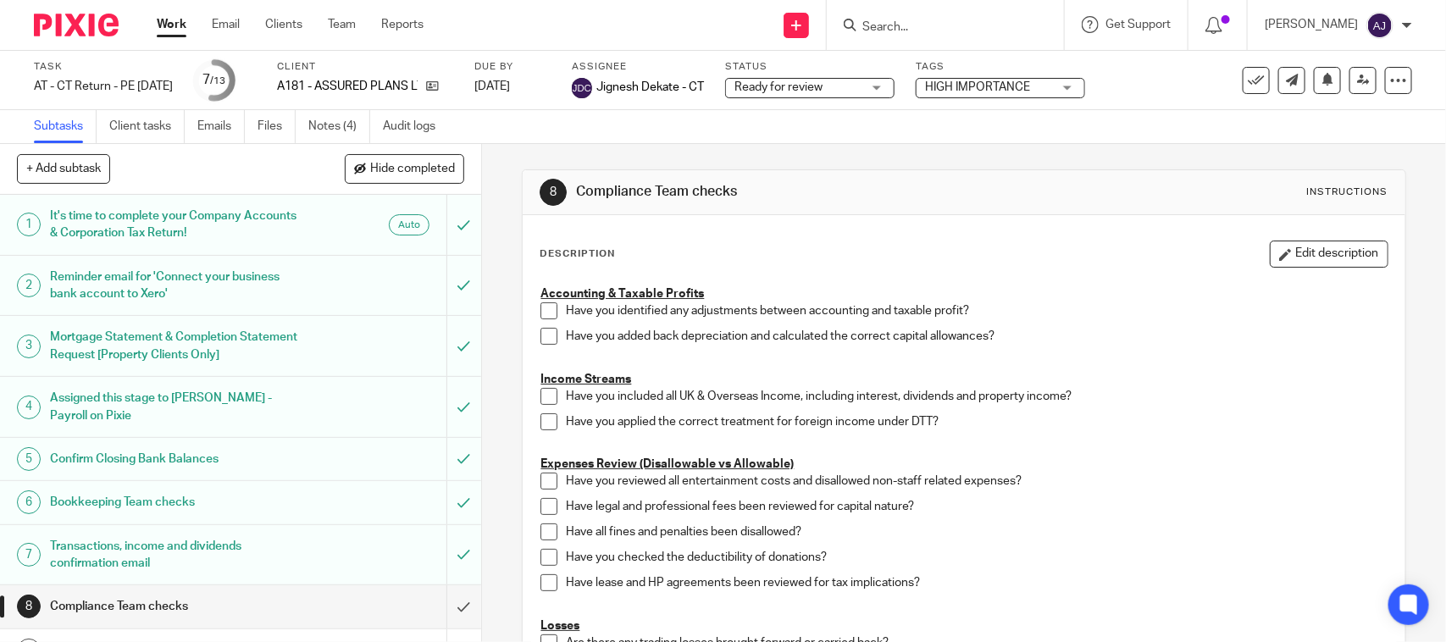
click at [166, 31] on link "Work" at bounding box center [172, 24] width 30 height 17
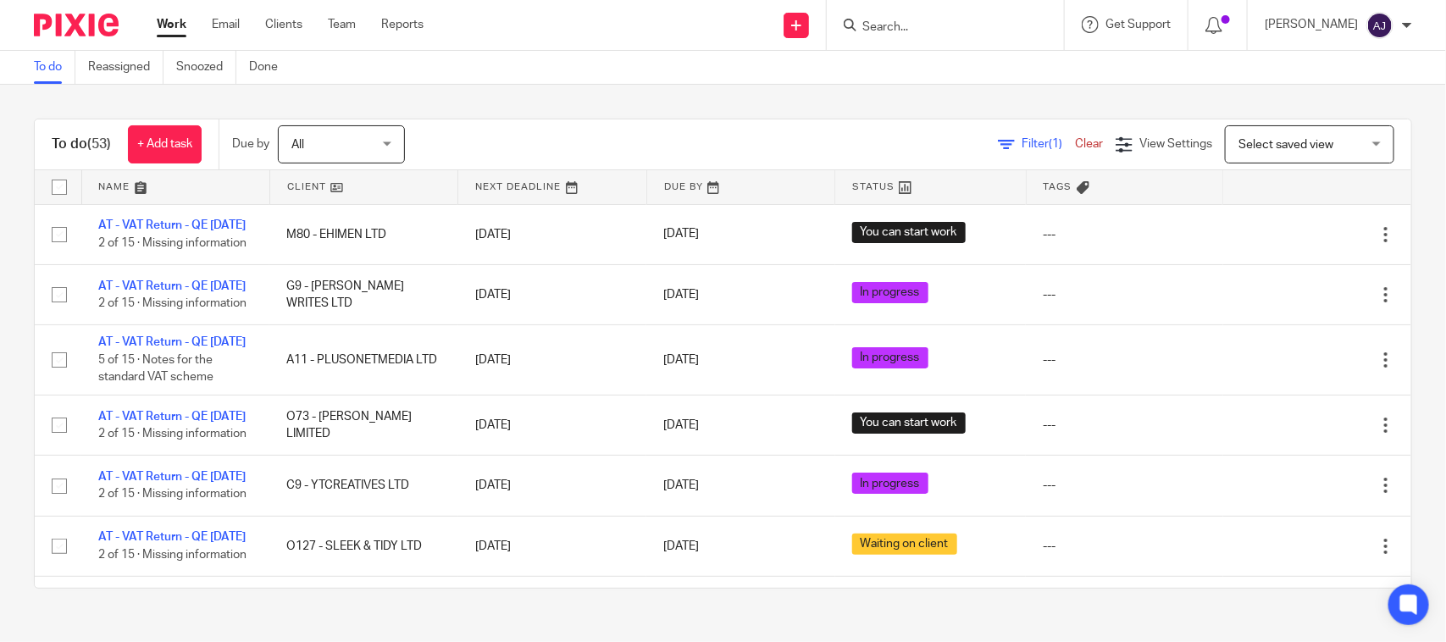
click at [618, 108] on div "To do (53) + Add task Due by All All [DATE] [DATE] This week Next week This mon…" at bounding box center [723, 354] width 1446 height 538
click at [676, 113] on div "To do (53) + Add task Due by All All Today Tomorrow This week Next week This mo…" at bounding box center [723, 354] width 1446 height 538
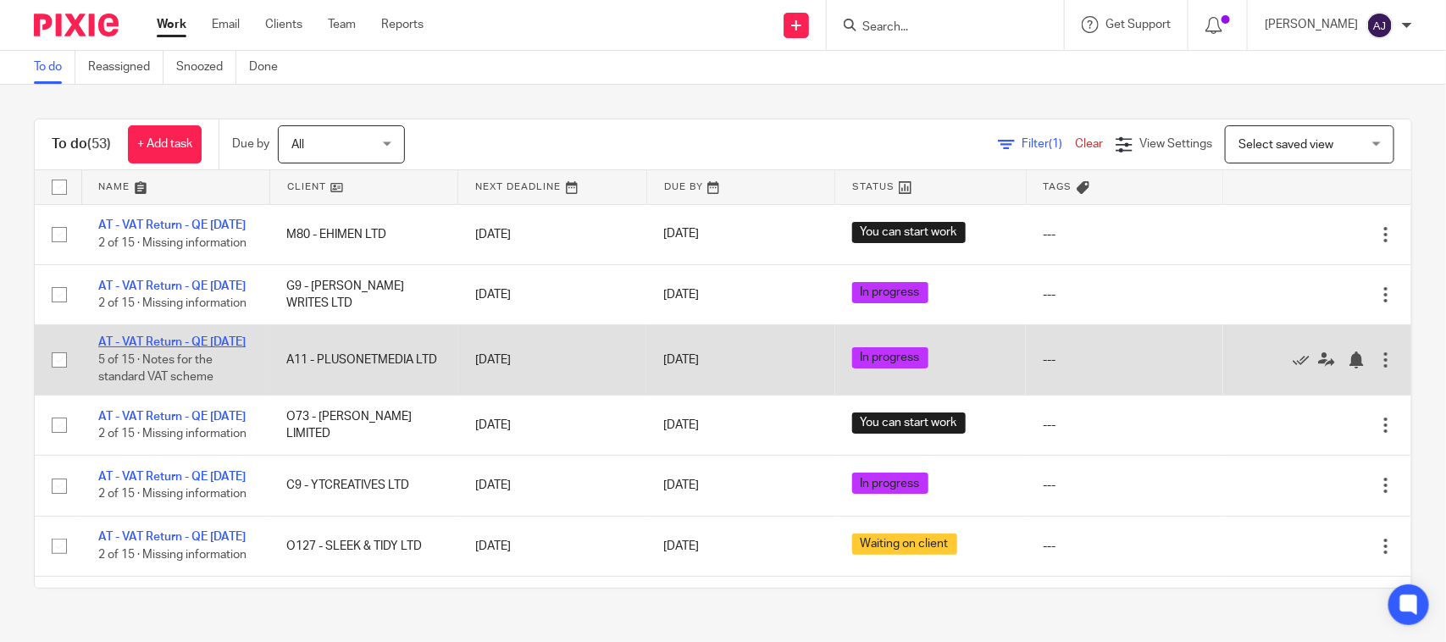
click at [180, 348] on link "AT - VAT Return - QE [DATE]" at bounding box center [171, 342] width 147 height 12
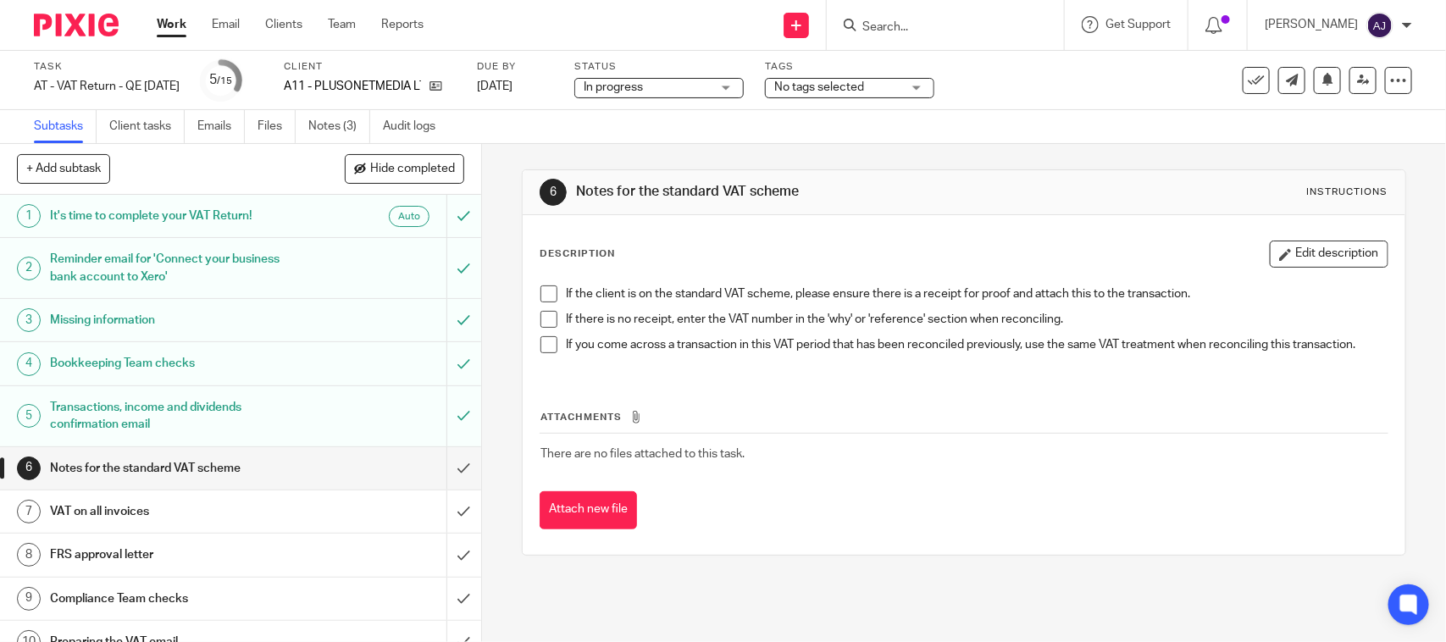
click at [951, 165] on div "6 Notes for the standard VAT scheme Instructions Description Edit description I…" at bounding box center [963, 362] width 883 height 437
click at [1188, 412] on th "Attachments" at bounding box center [963, 421] width 848 height 25
